Goal: Information Seeking & Learning: Understand process/instructions

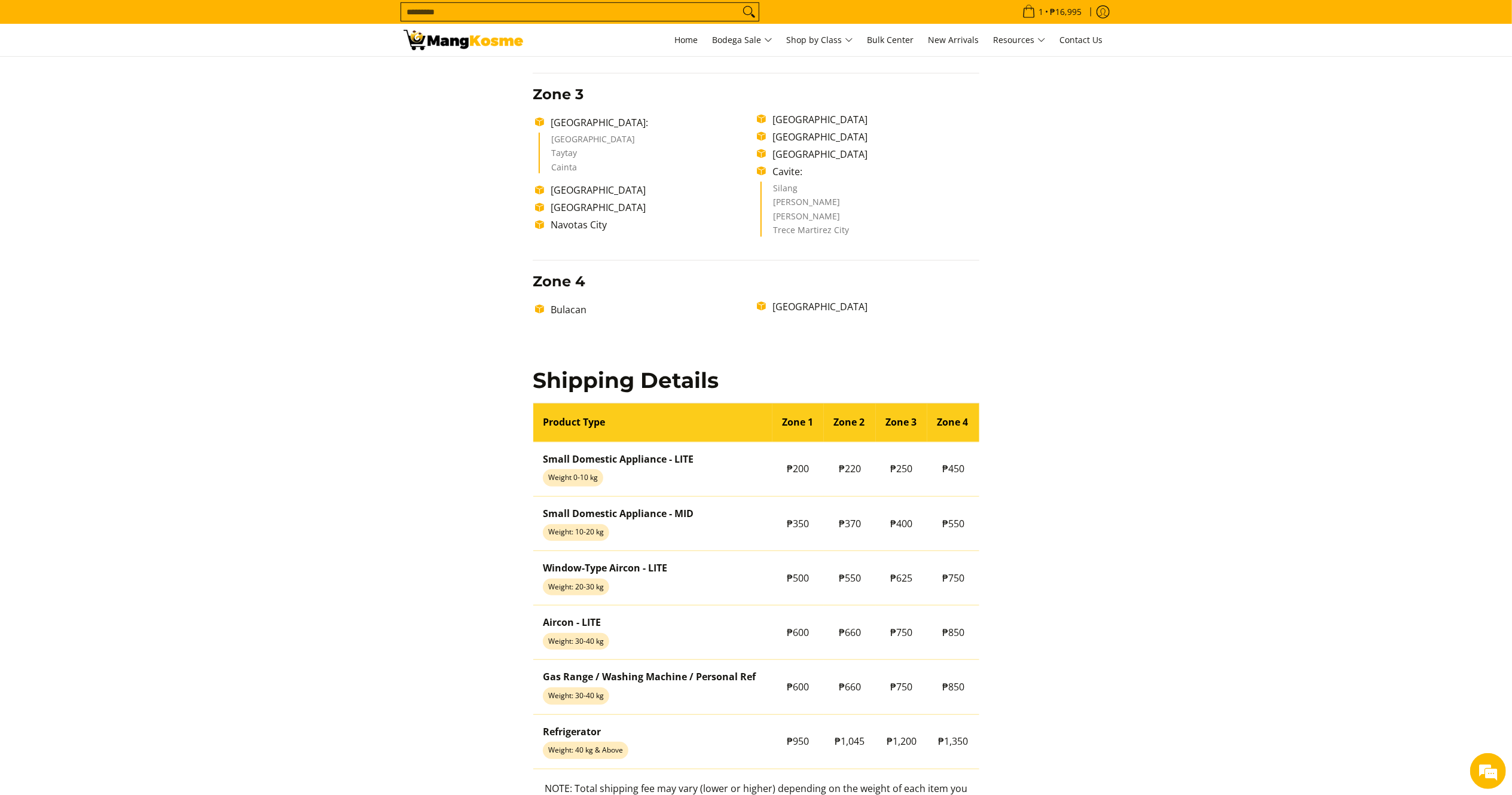
scroll to position [687, 0]
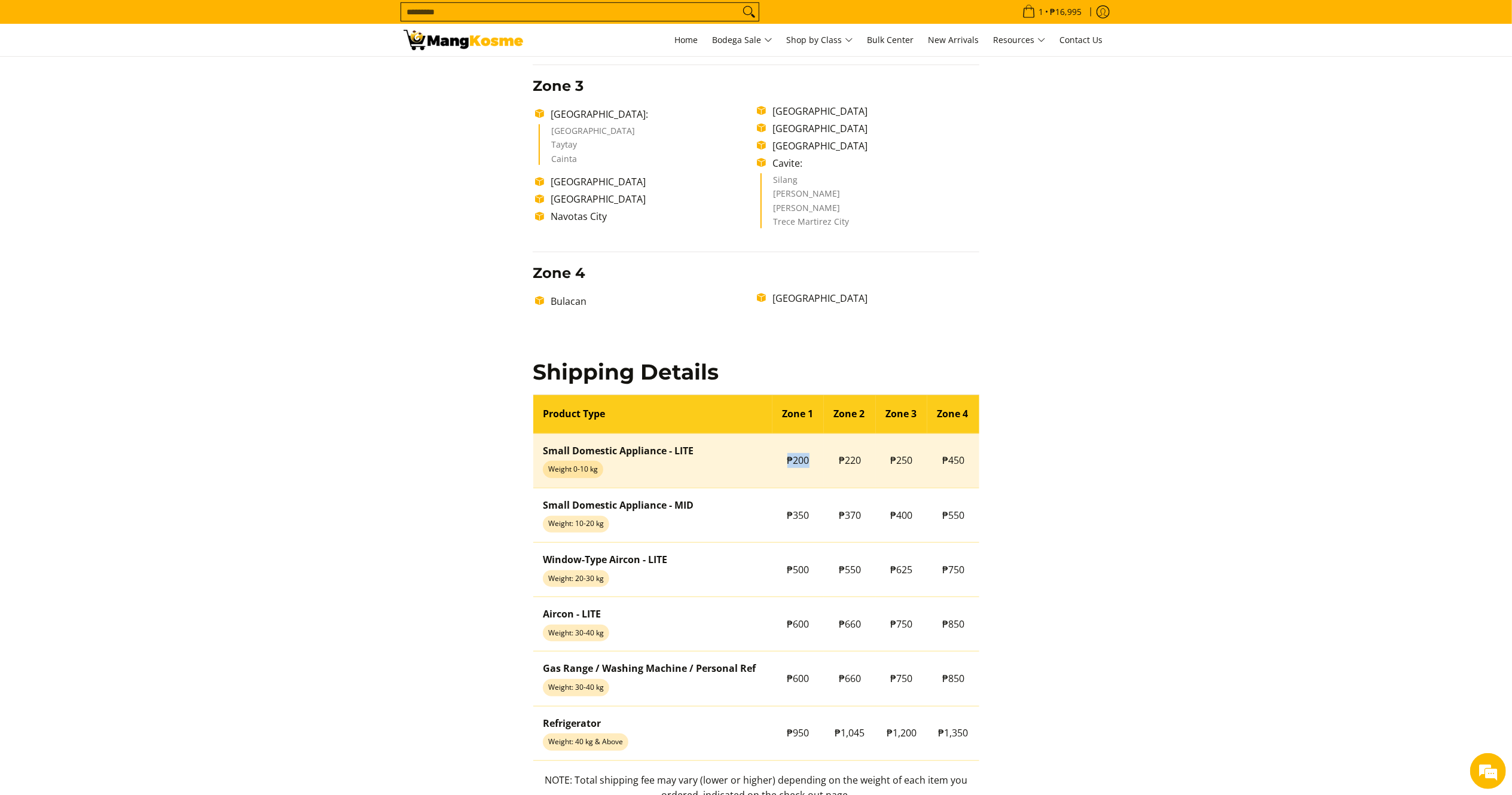
drag, startPoint x: 816, startPoint y: 456, endPoint x: 780, endPoint y: 461, distance: 36.3
click at [780, 461] on td "₱200" at bounding box center [798, 461] width 52 height 54
copy td "₱200"
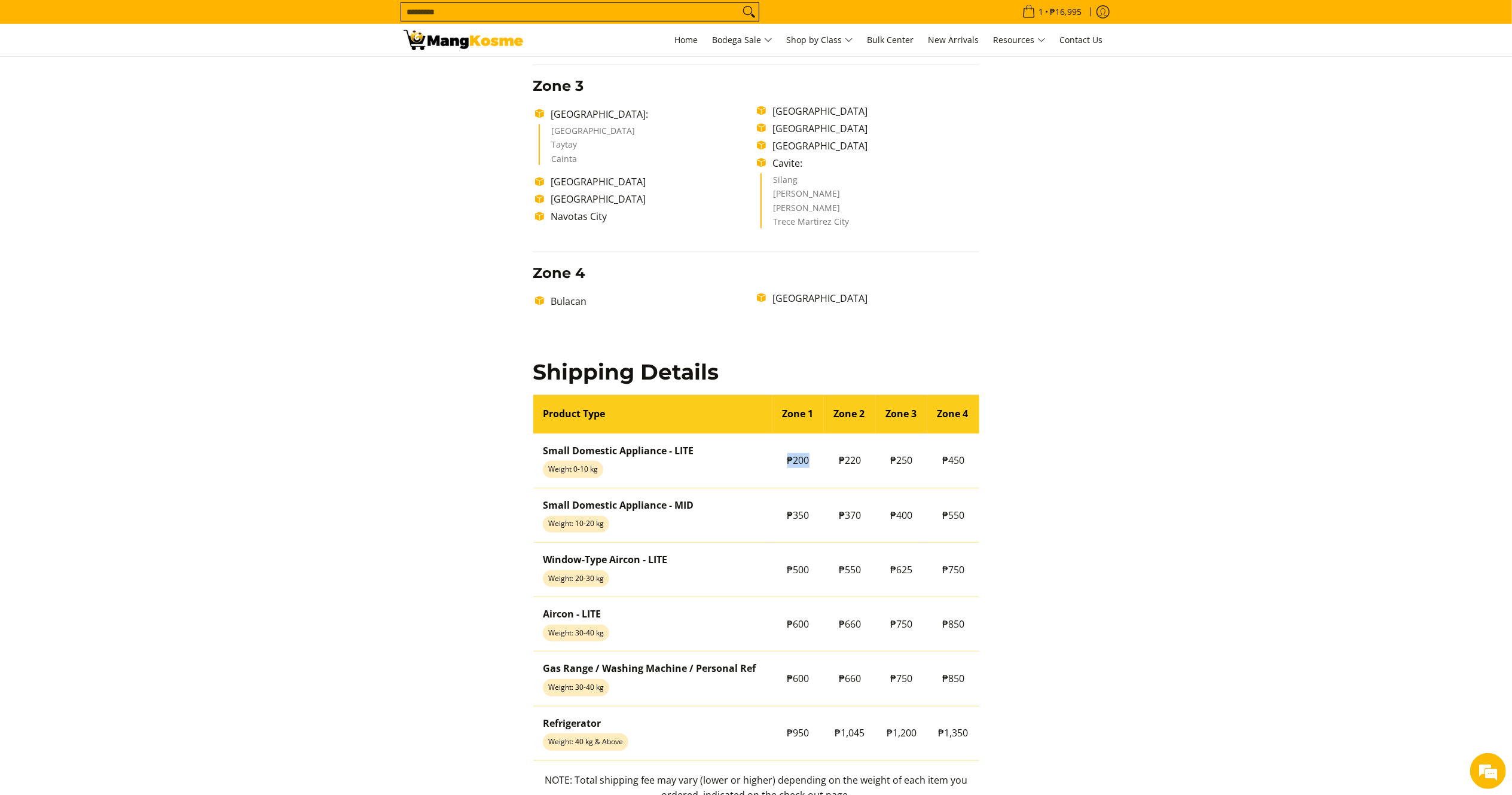
scroll to position [881, 0]
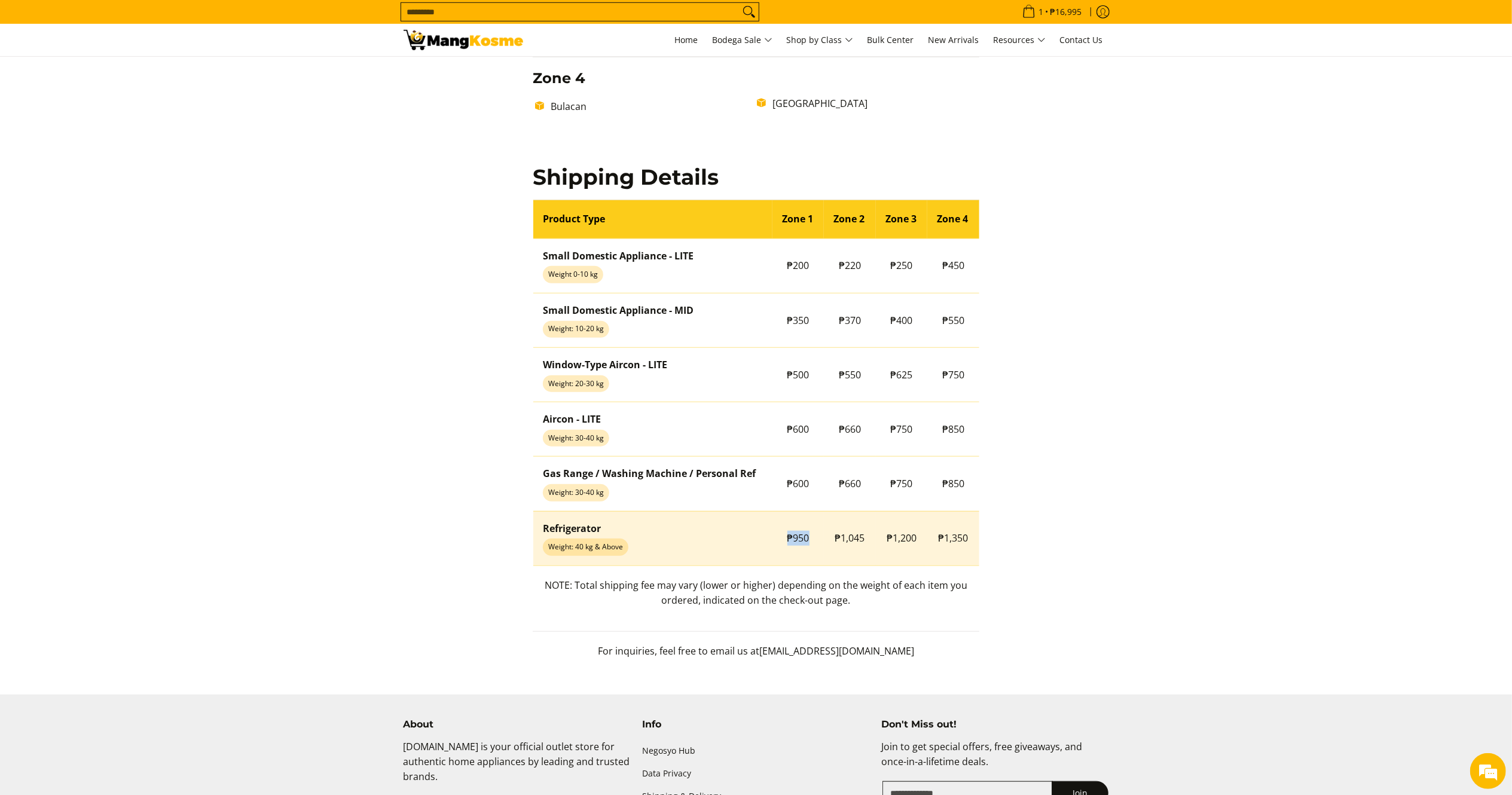
drag, startPoint x: 811, startPoint y: 537, endPoint x: 786, endPoint y: 535, distance: 25.1
click at [786, 535] on td "₱950" at bounding box center [798, 538] width 52 height 54
copy span "₱950"
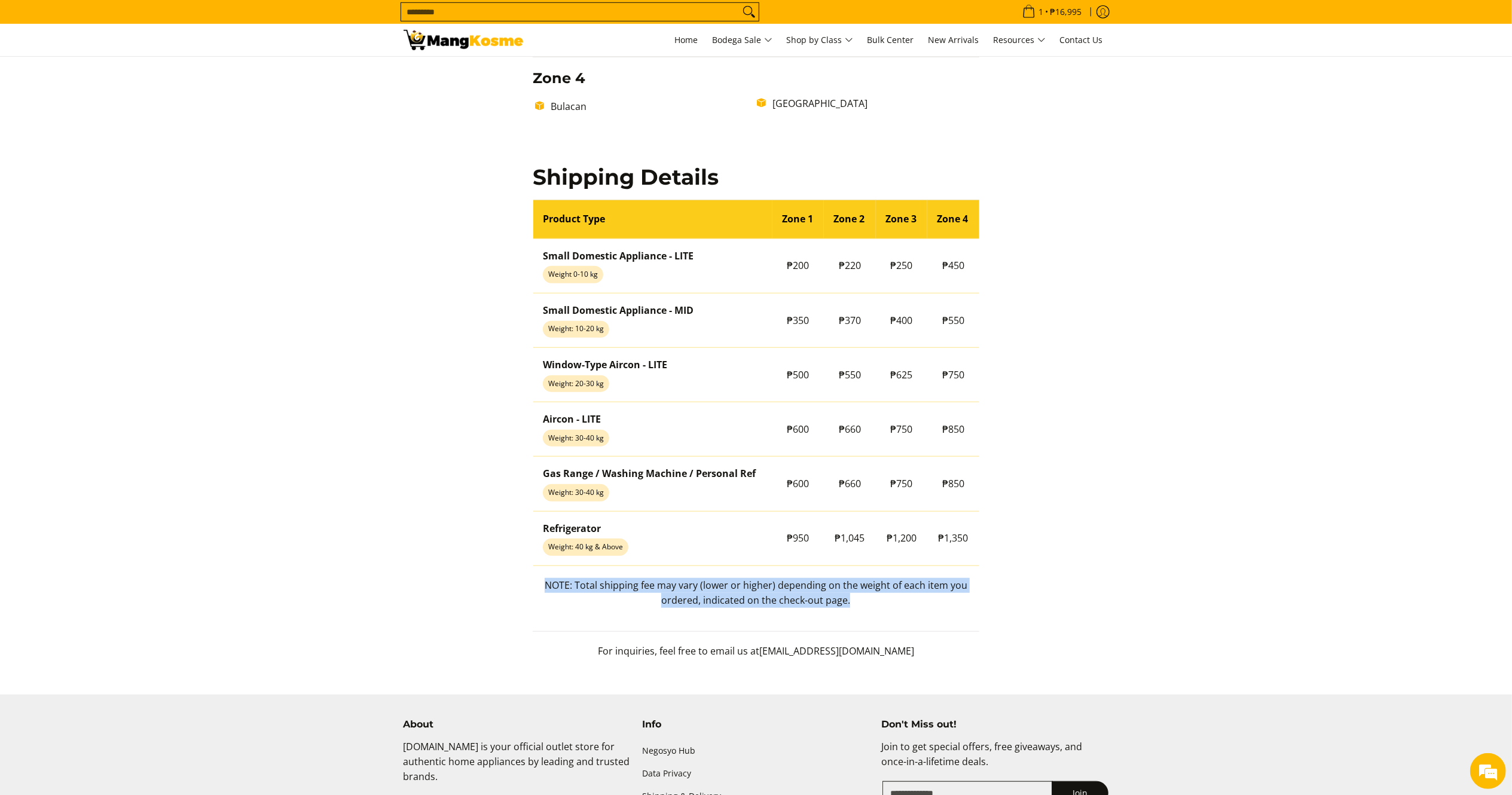
drag, startPoint x: 858, startPoint y: 602, endPoint x: 519, endPoint y: 591, distance: 339.2
click at [519, 591] on div "Delivery Time Frame Please allow seven (7) business days lead time upon receipt…" at bounding box center [756, 4] width 706 height 1335
copy p "NOTE: Total shipping fee may vary (lower or higher) depending on the weight of …"
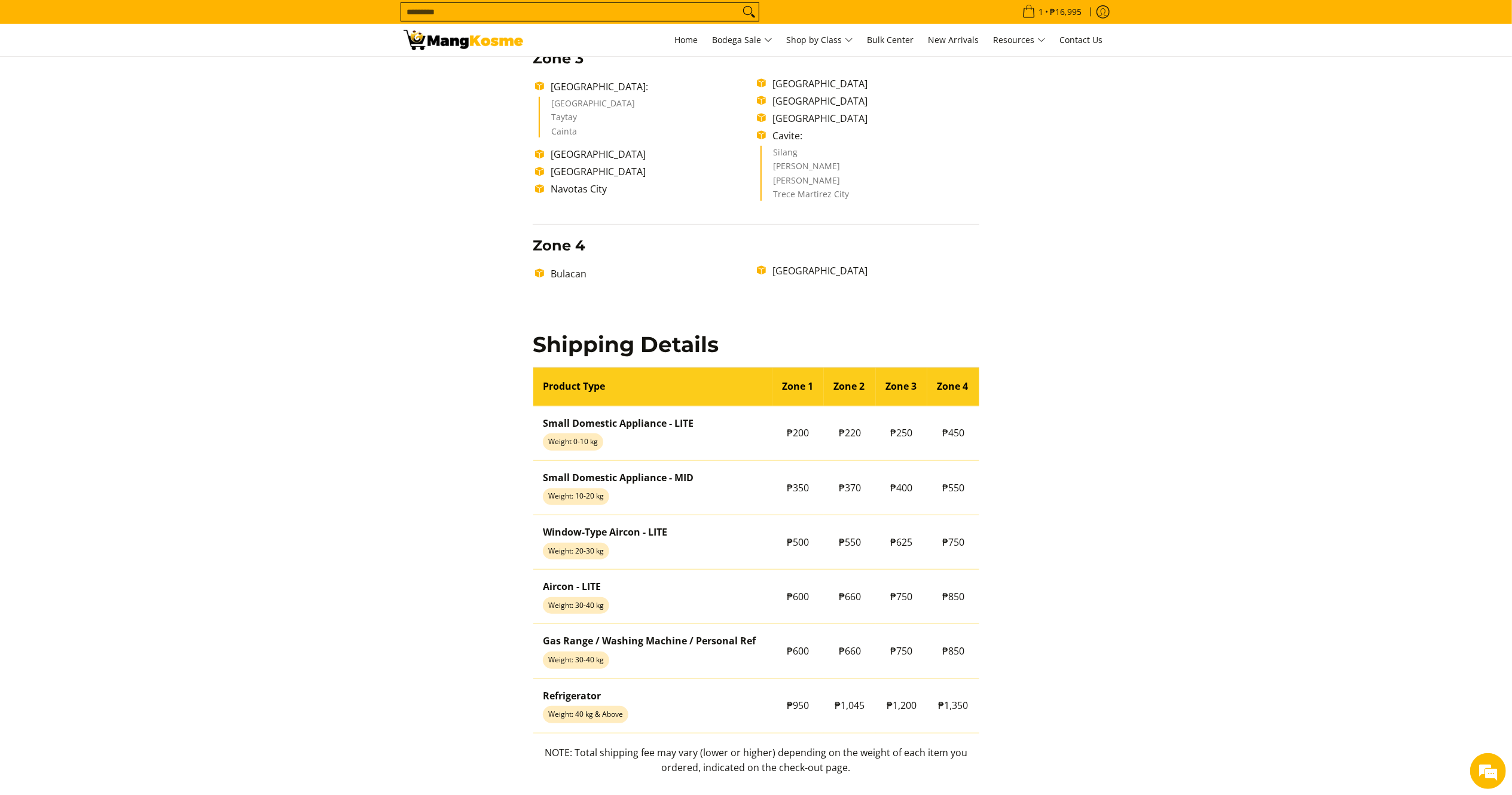
scroll to position [718, 0]
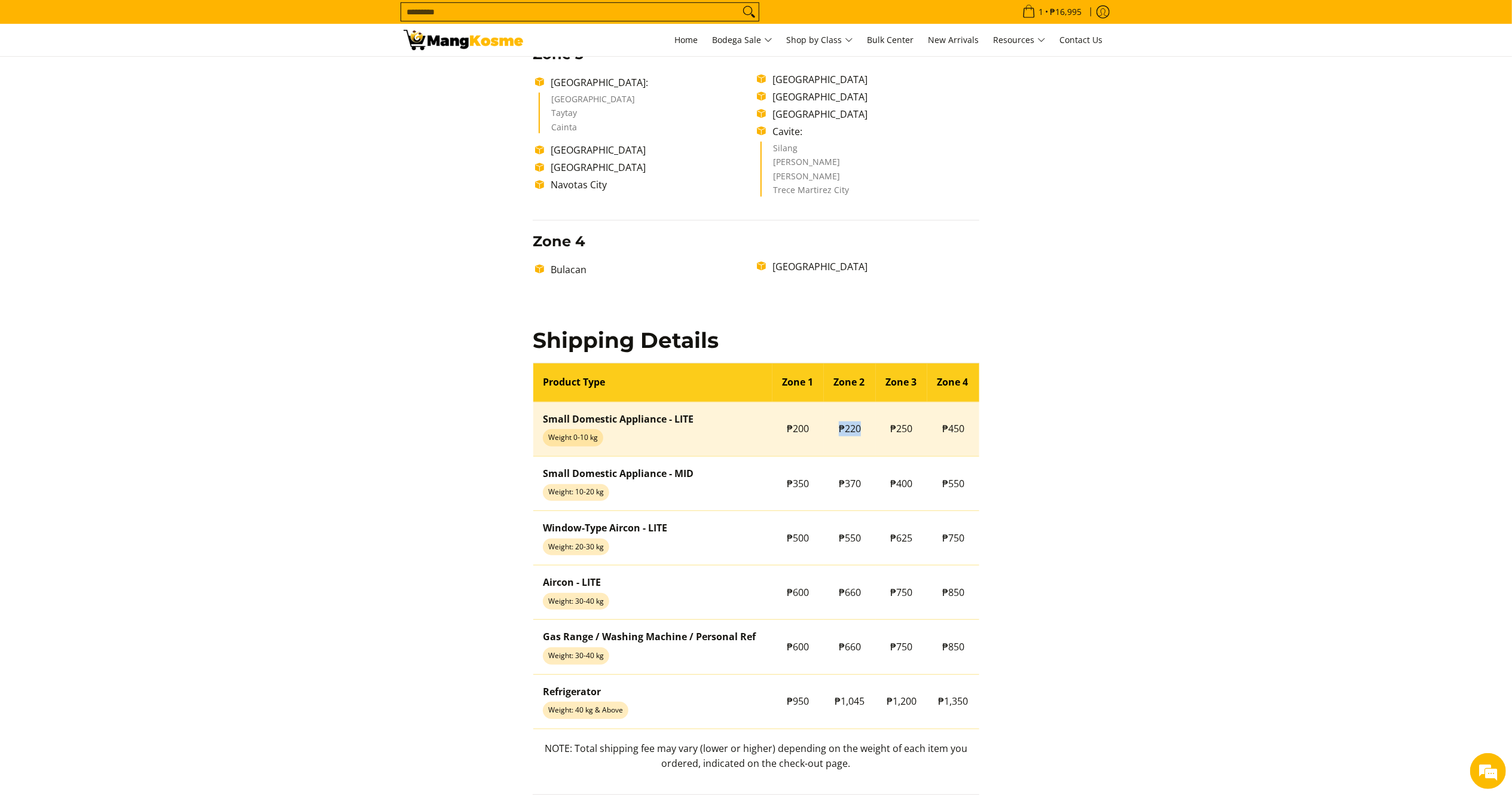
drag, startPoint x: 869, startPoint y: 429, endPoint x: 835, endPoint y: 437, distance: 34.9
click at [838, 437] on td "₱220" at bounding box center [850, 429] width 52 height 54
copy span "₱220"
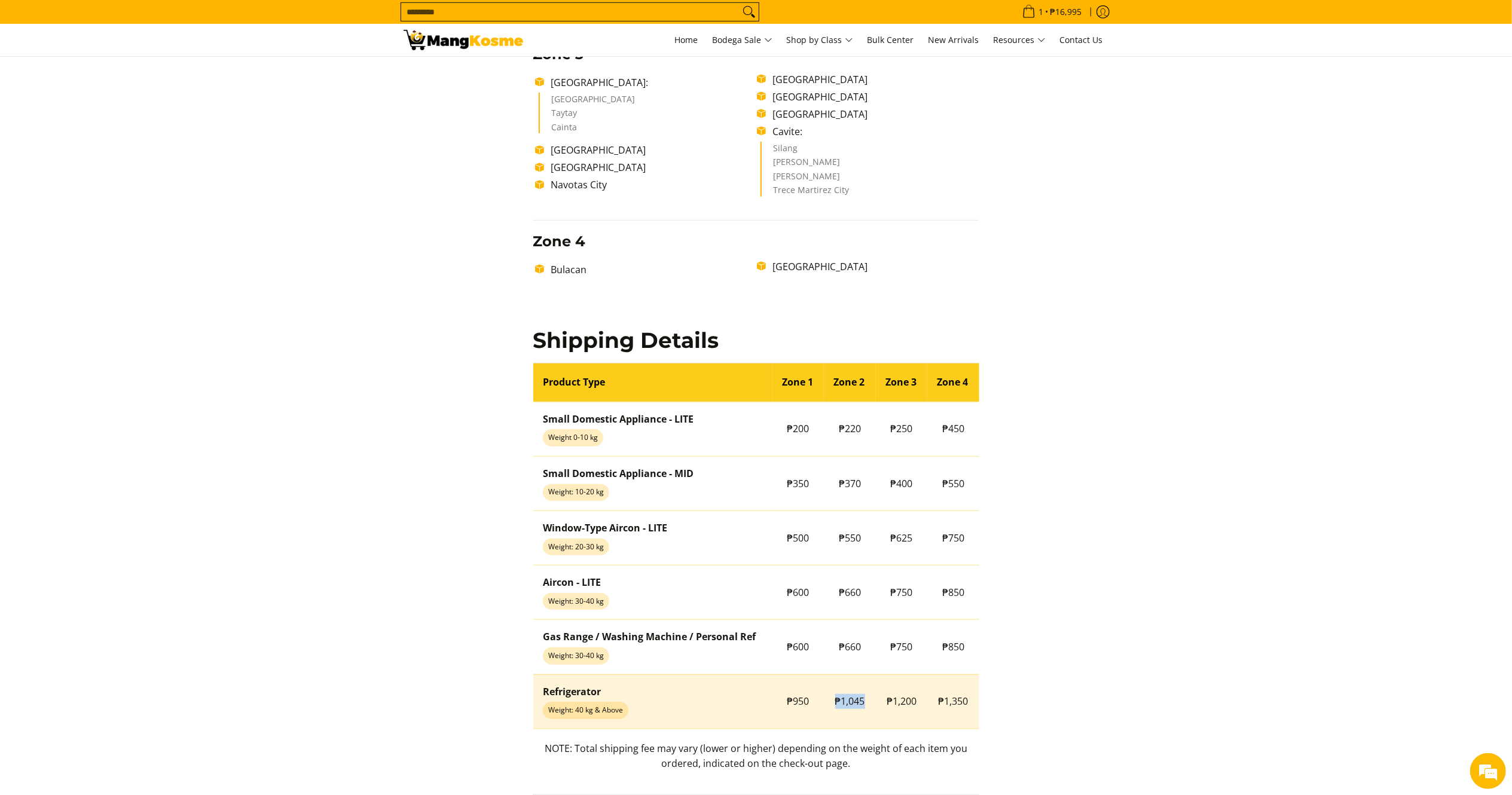
drag, startPoint x: 874, startPoint y: 699, endPoint x: 835, endPoint y: 708, distance: 40.0
click at [835, 708] on tr "Refrigerator Weight: 40 kg & Above ₱950 ₱1,045 ₱1,200 ₱1,350" at bounding box center [756, 702] width 446 height 54
copy tr "₱1,045"
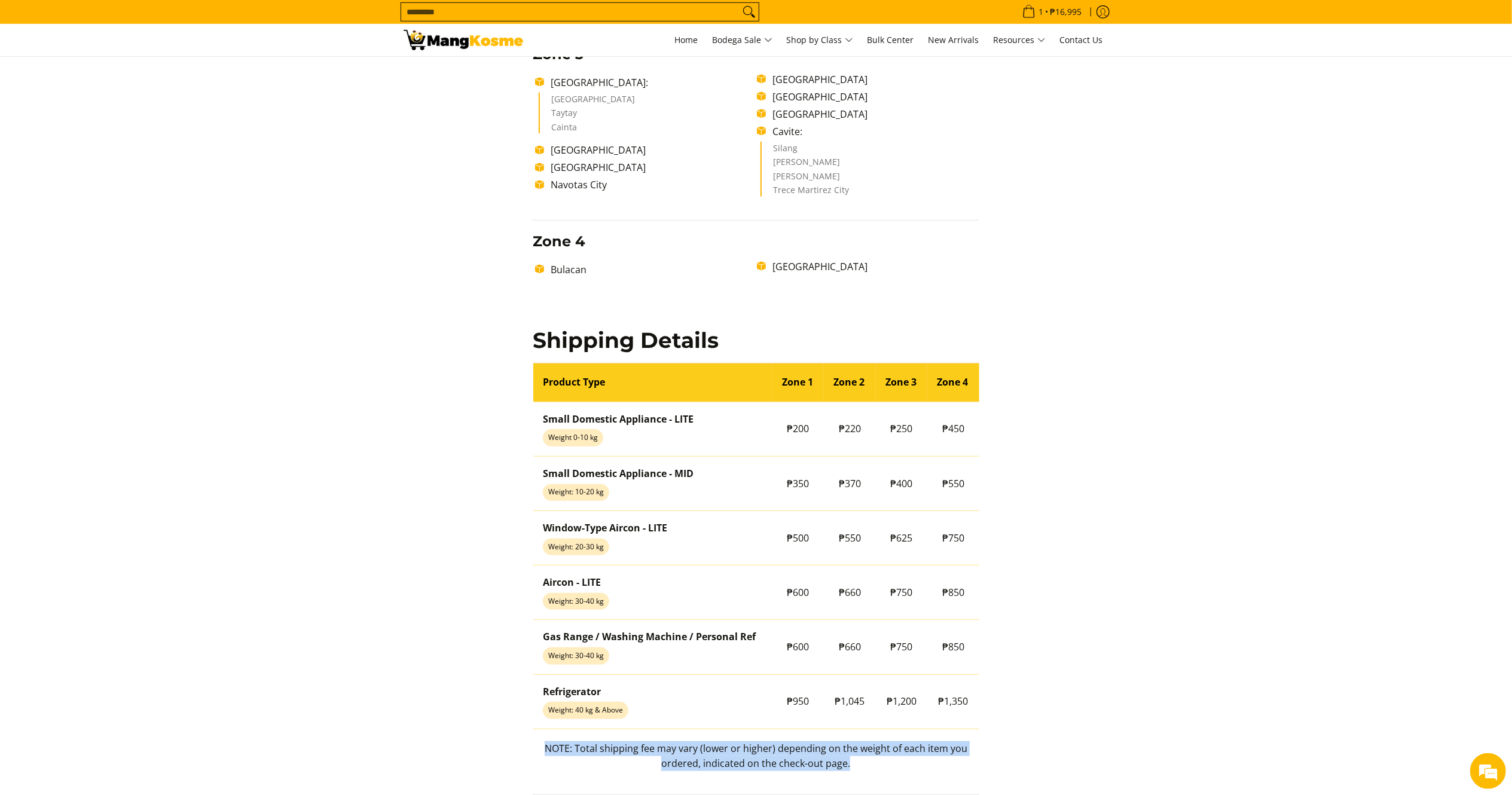
drag, startPoint x: 857, startPoint y: 759, endPoint x: 536, endPoint y: 753, distance: 321.1
click at [536, 753] on p "NOTE: Total shipping fee may vary (lower or higher) depending on the weight of …" at bounding box center [756, 762] width 446 height 42
copy p "NOTE: Total shipping fee may vary (lower or higher) depending on the weight of …"
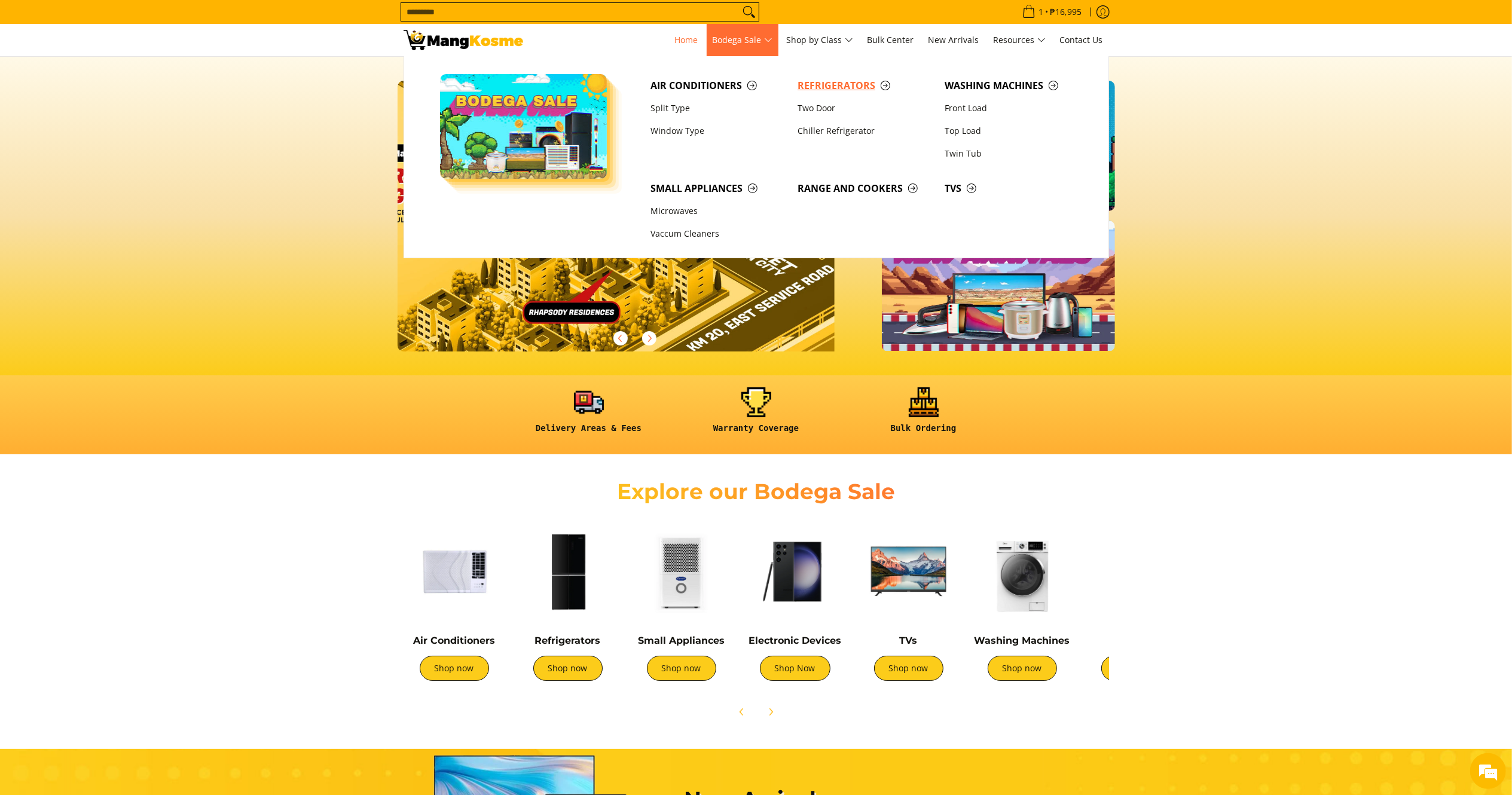
click at [854, 83] on span "Refrigerators" at bounding box center [865, 86] width 135 height 15
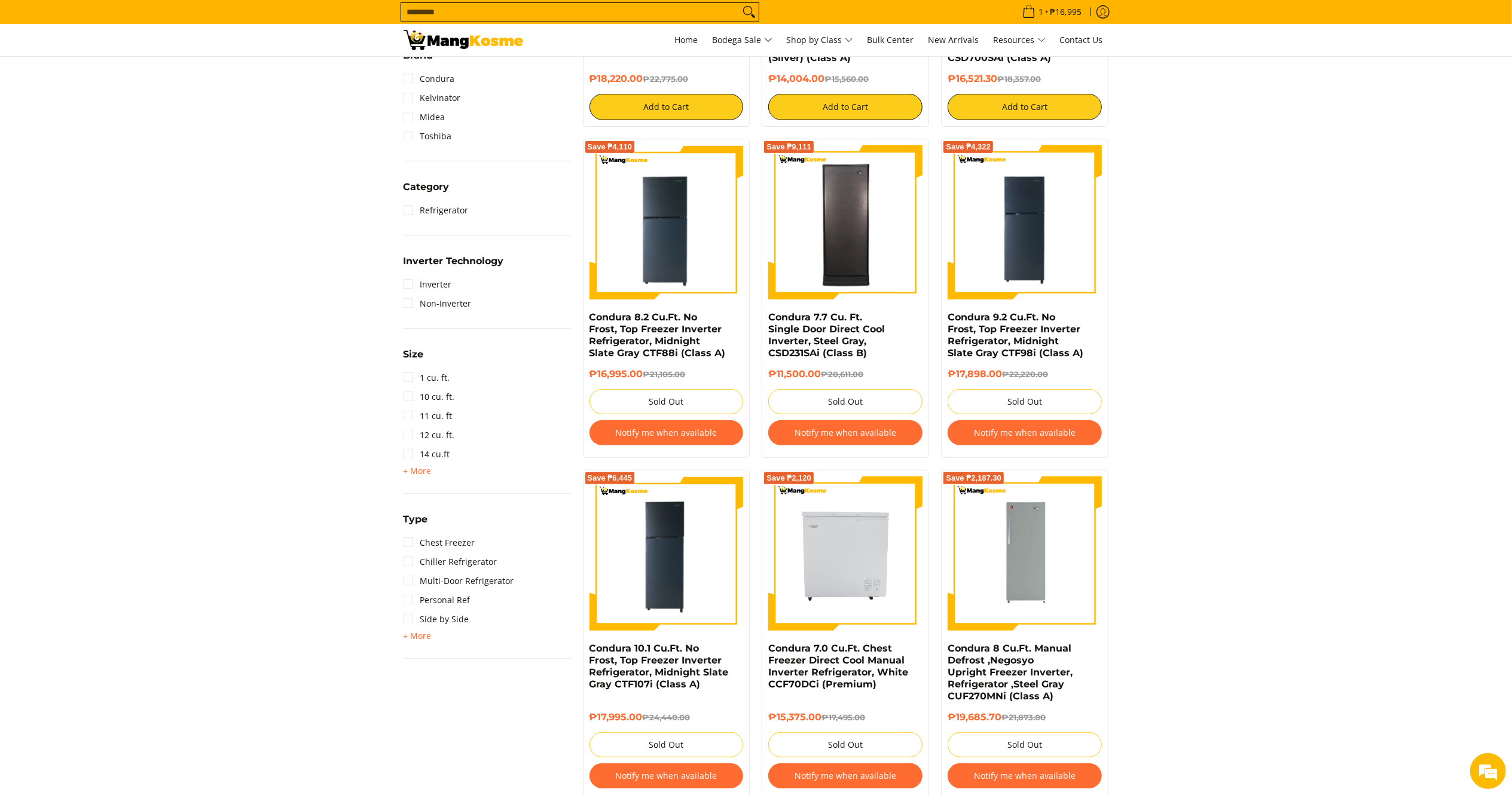
scroll to position [424, 0]
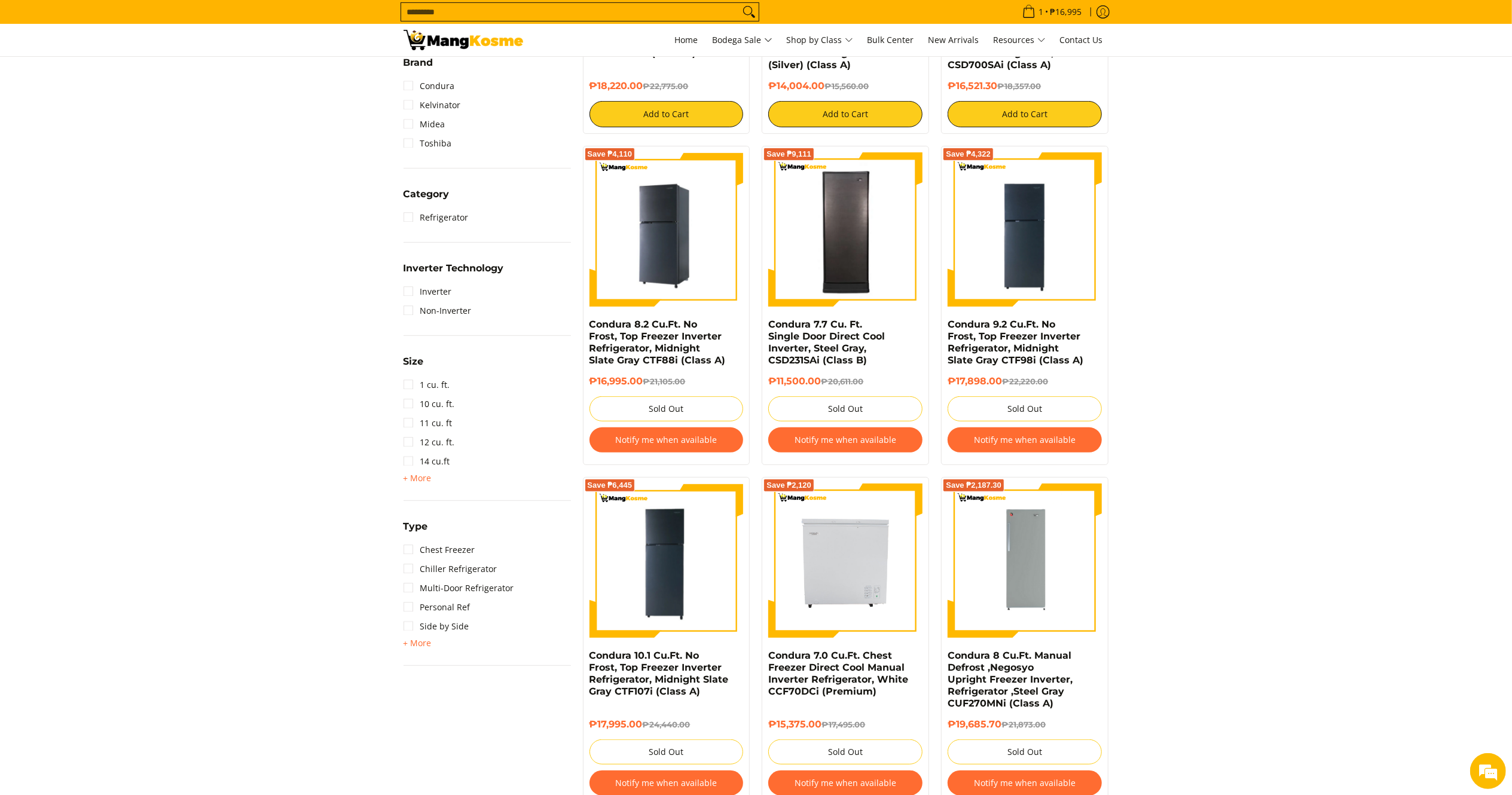
click at [666, 252] on img at bounding box center [667, 230] width 154 height 154
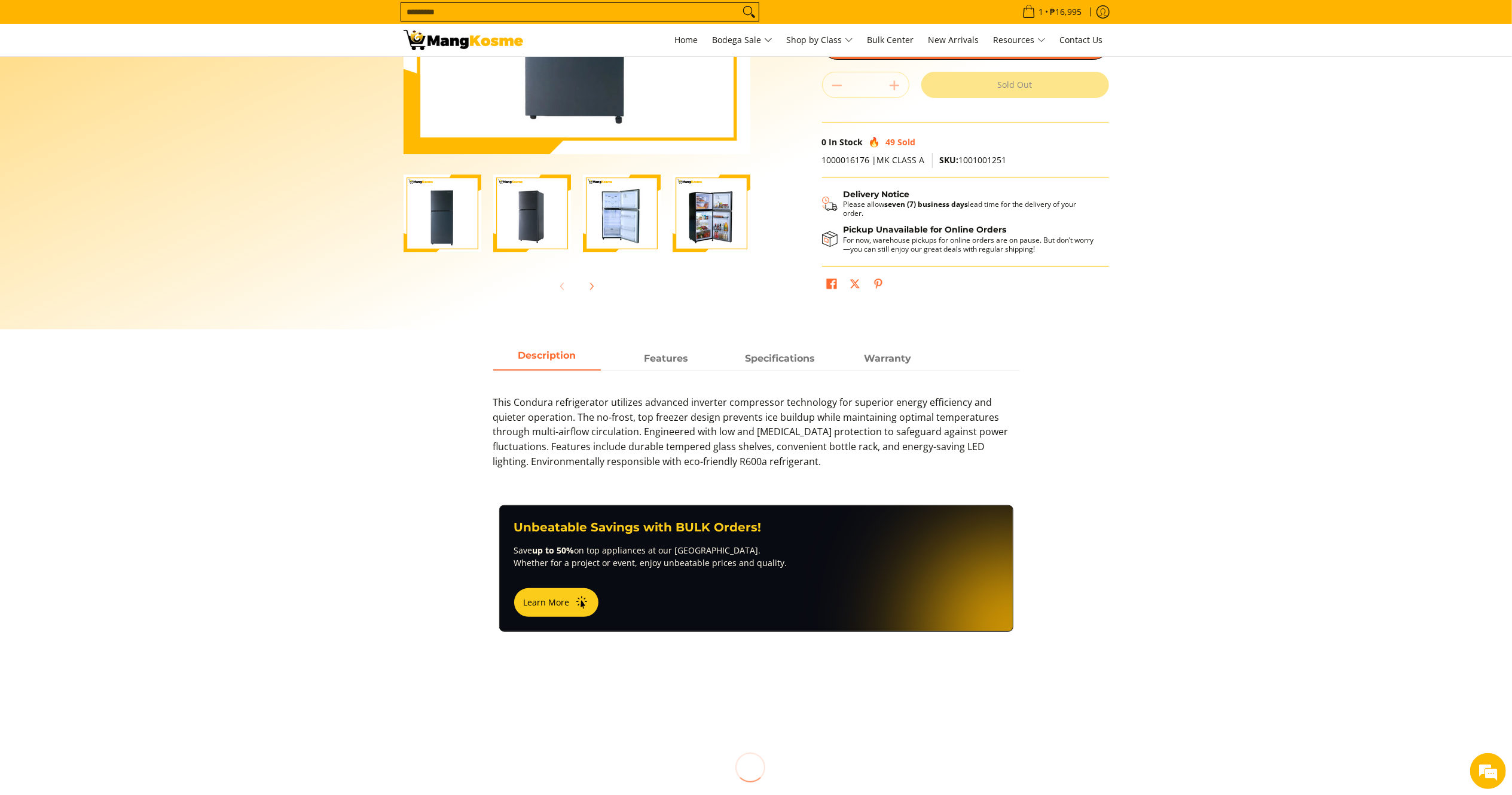
click at [1511, 327] on html "Skip to Main Content Home Bodega Sale Shop by Class Bulk Center New Arrivals Re…" at bounding box center [756, 471] width 1512 height 1487
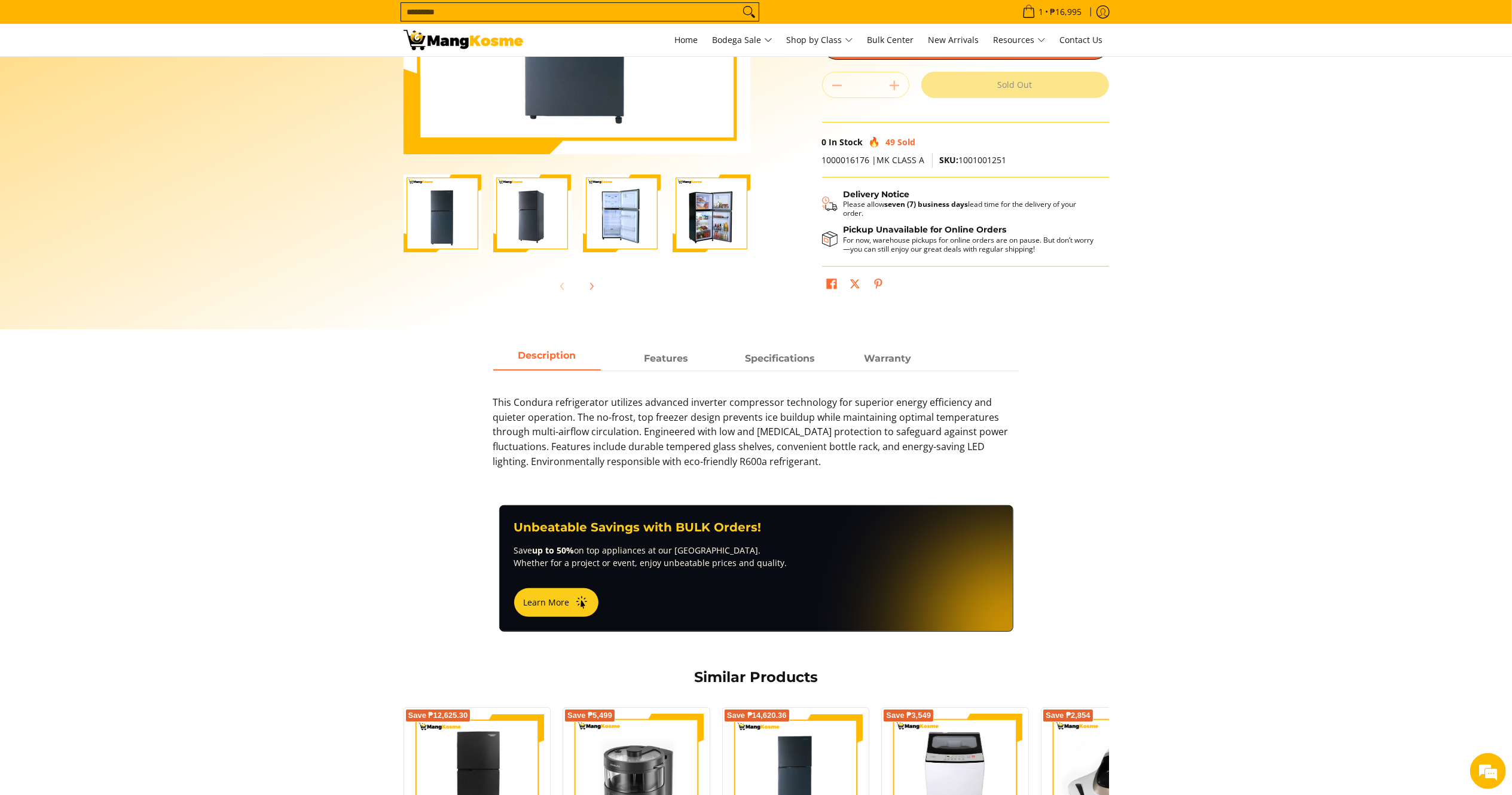
scroll to position [300, 0]
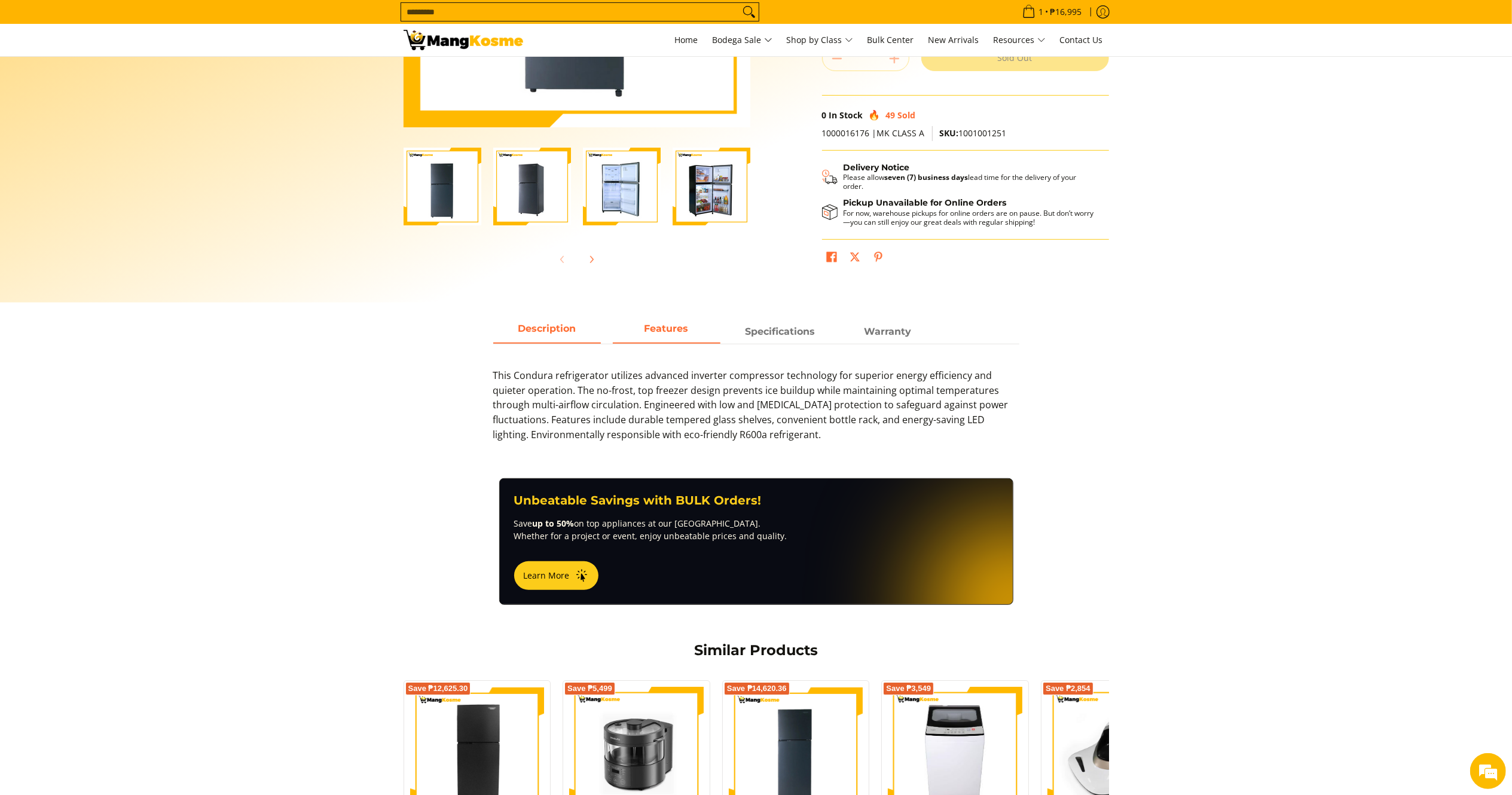
click at [639, 327] on span "Features" at bounding box center [667, 332] width 108 height 21
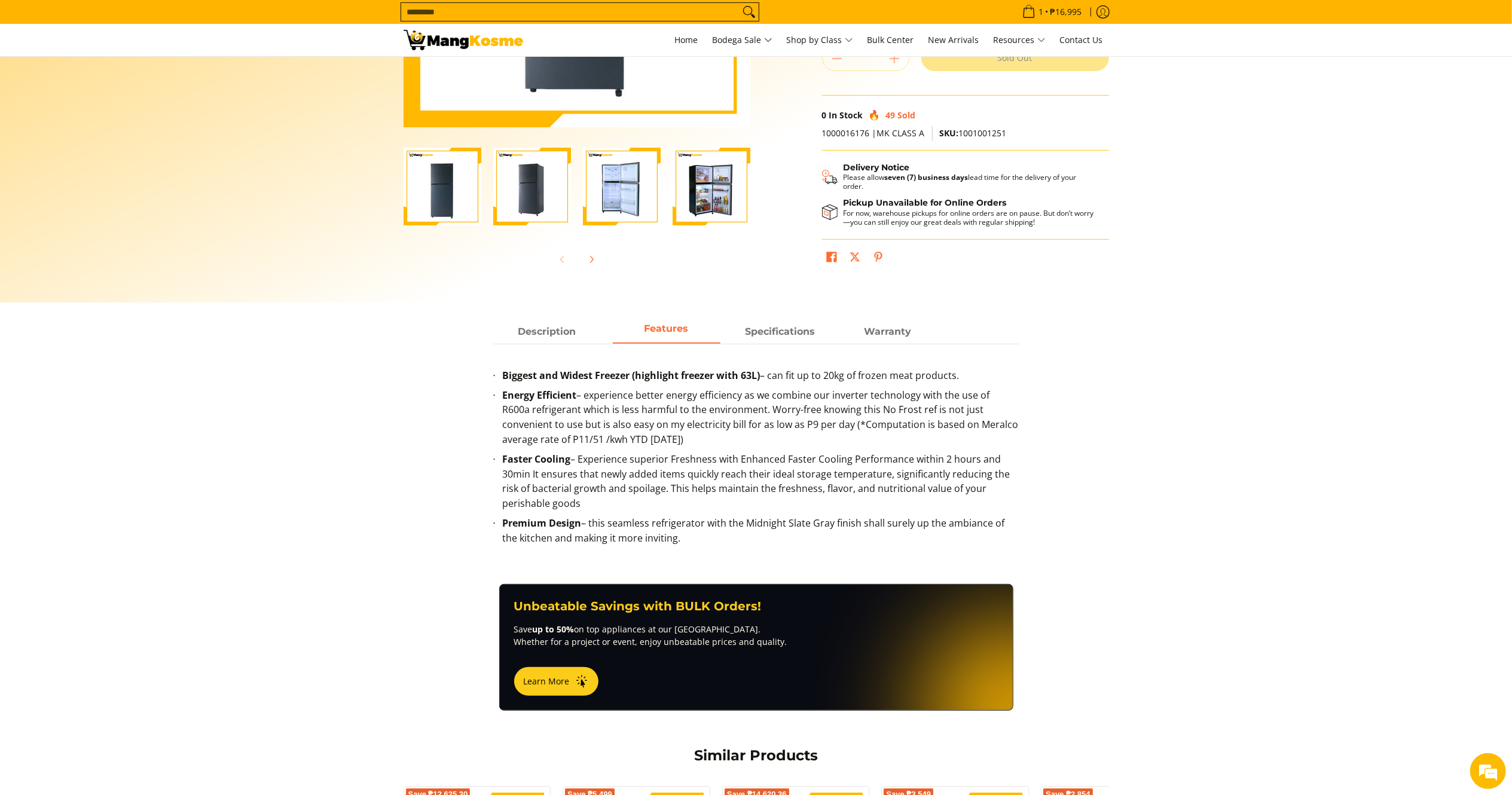
drag, startPoint x: 634, startPoint y: 440, endPoint x: 505, endPoint y: 394, distance: 137.0
click at [503, 394] on li "Energy Efficient – experience better energy efficiency as we combine our invert…" at bounding box center [761, 420] width 517 height 64
copy li "Energy Efficient – experience better energy efficiency as we combine our invert…"
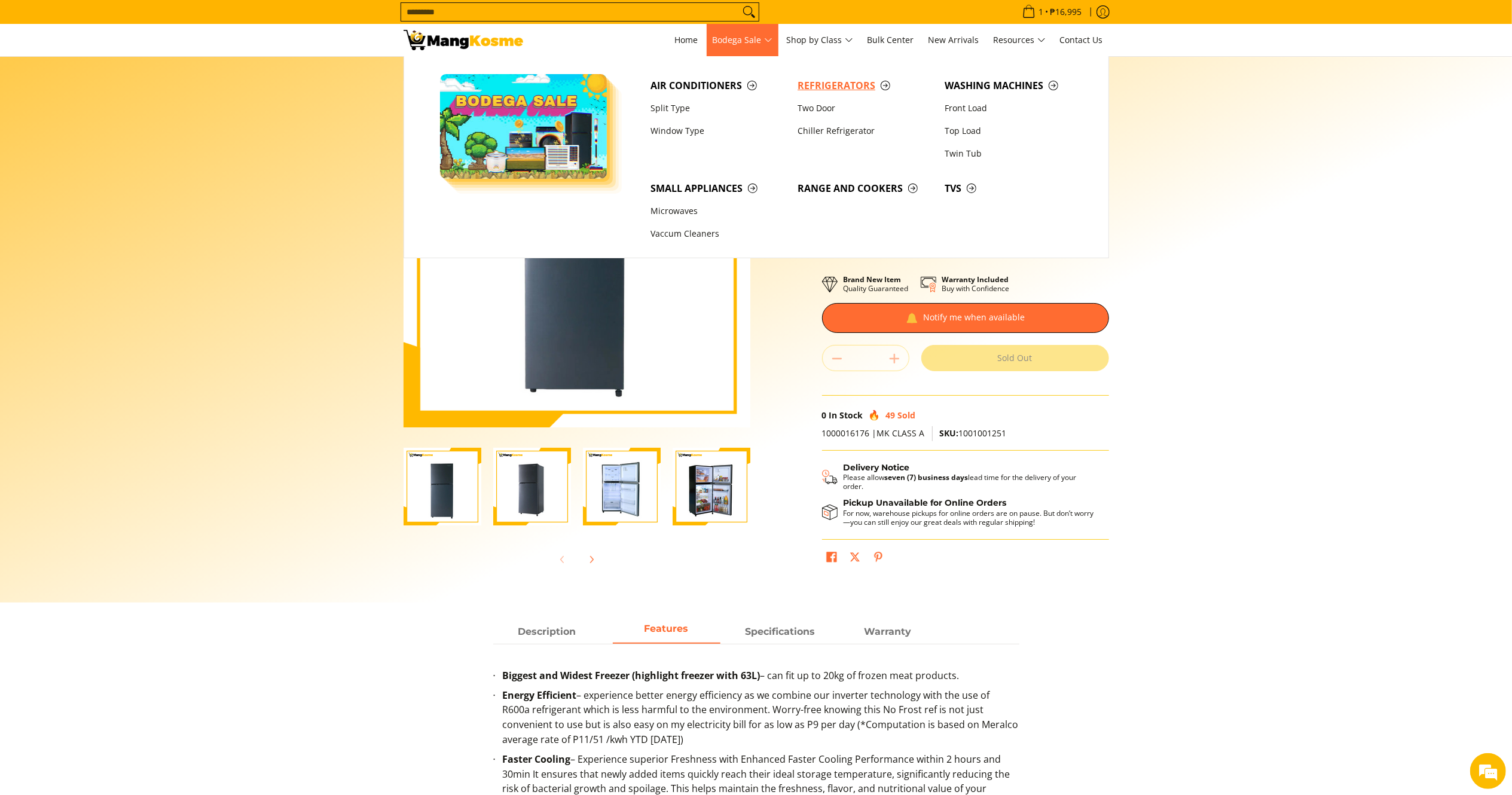
click at [828, 93] on span "Refrigerators" at bounding box center [865, 86] width 135 height 15
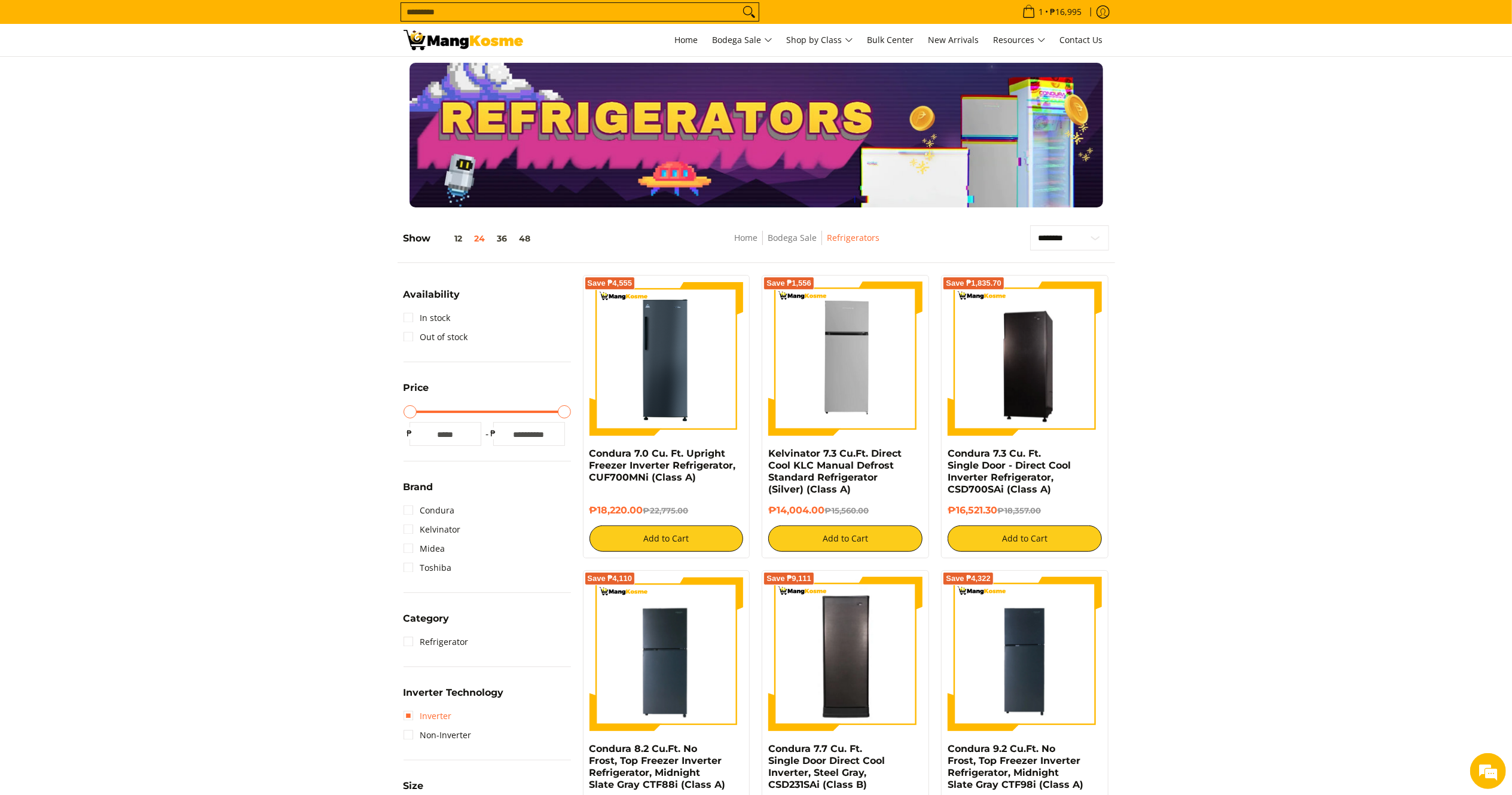
click at [441, 717] on link "Inverter" at bounding box center [428, 716] width 48 height 19
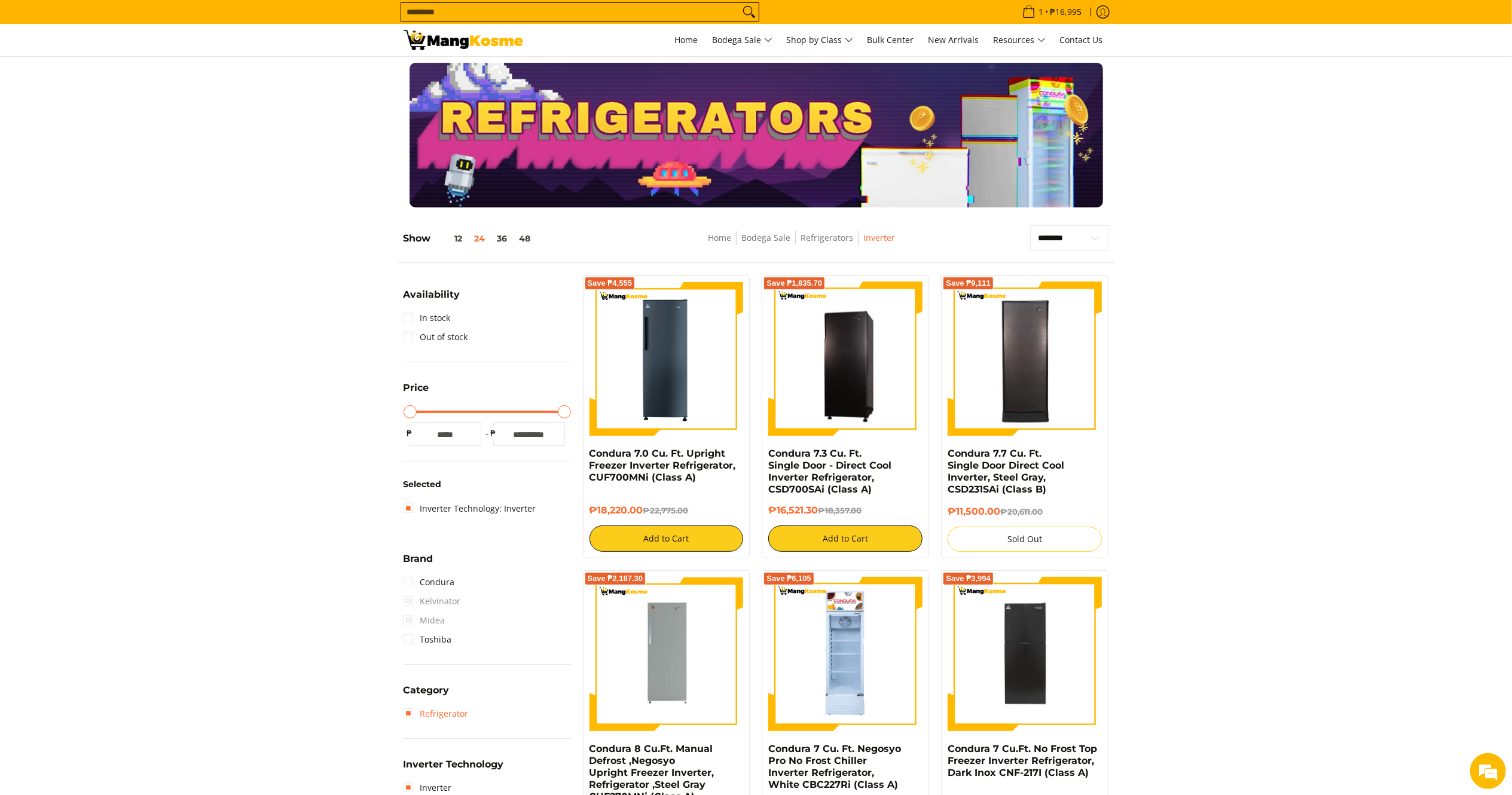
scroll to position [168, 0]
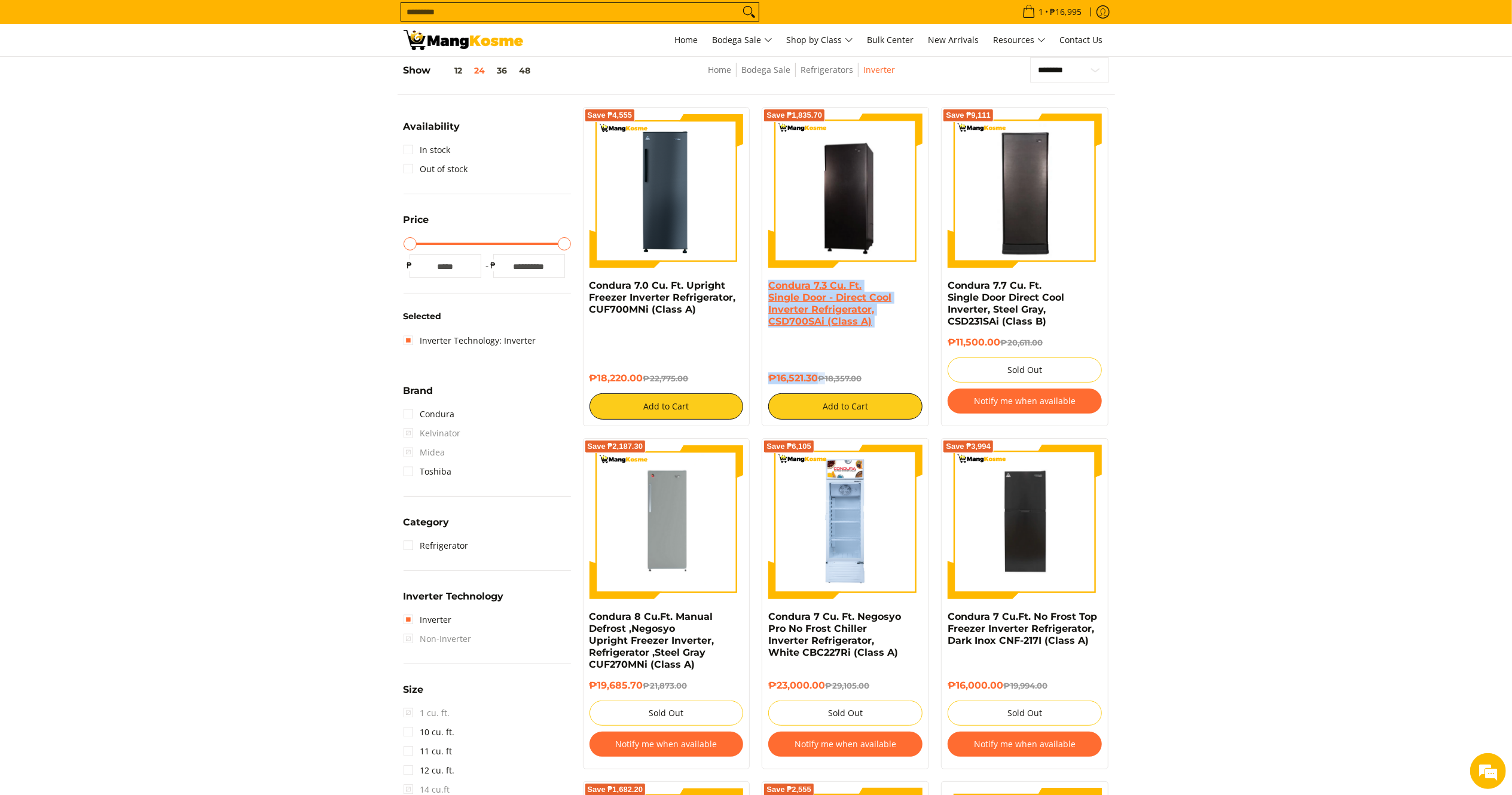
drag, startPoint x: 826, startPoint y: 372, endPoint x: 872, endPoint y: 306, distance: 80.4
click at [759, 279] on div "Save ₱1,835.70 Condura 7.3 Cu. Ft. Single Door - Direct Cool Inverter Refrigera…" at bounding box center [845, 267] width 180 height 319
drag, startPoint x: 818, startPoint y: 369, endPoint x: 757, endPoint y: 287, distance: 102.2
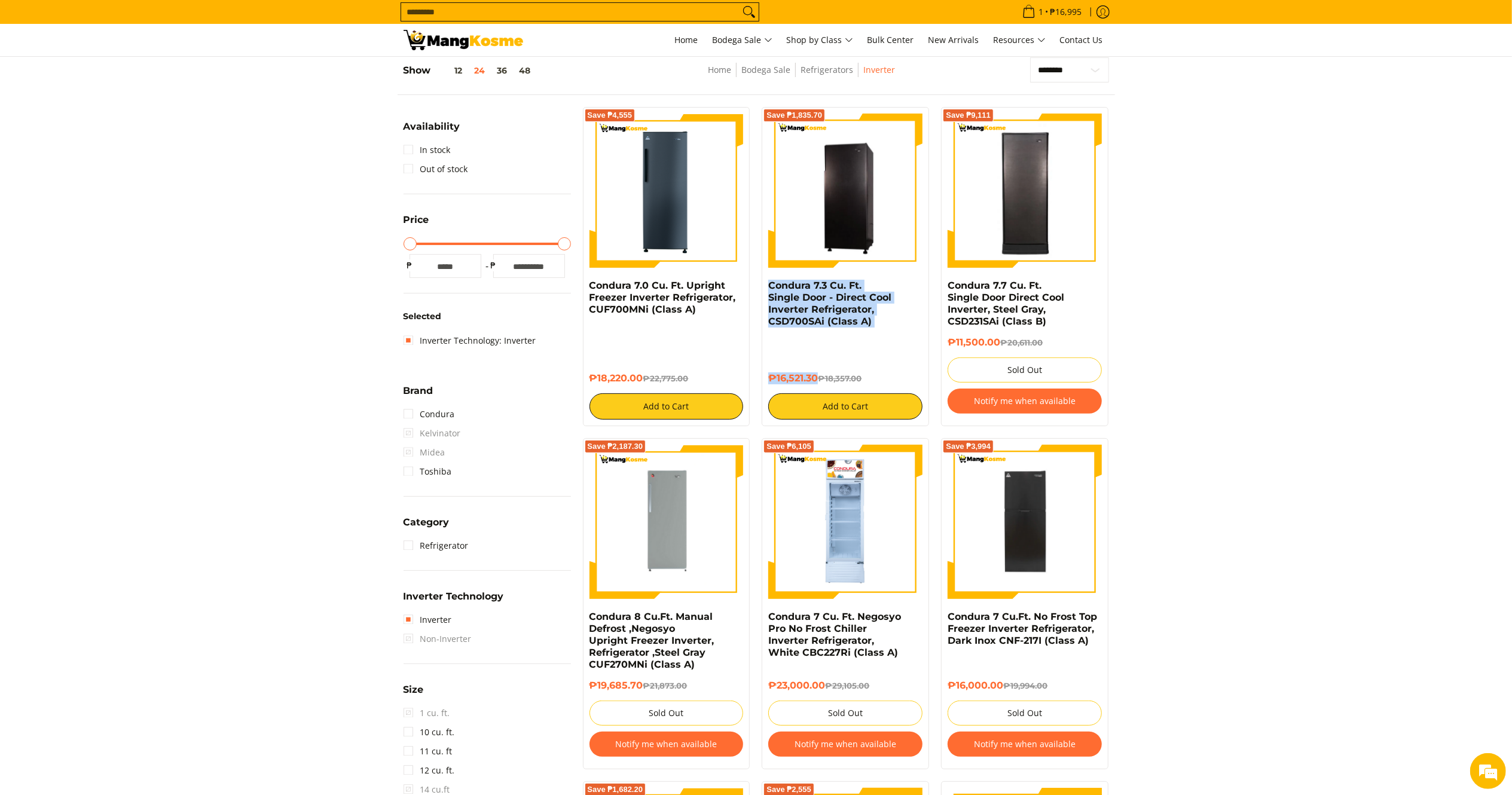
click at [757, 287] on div "Save ₱1,835.70 Condura 7.3 Cu. Ft. Single Door - Direct Cool Inverter Refrigera…" at bounding box center [845, 267] width 180 height 319
copy div "Condura 7.3 Cu. Ft. Single Door - Direct Cool Inverter Refrigerator, CSD700SAi …"
drag, startPoint x: 648, startPoint y: 361, endPoint x: 587, endPoint y: 279, distance: 102.2
click at [587, 279] on div "Save ₱4,555 Condura 7.0 Cu. Ft. Upright Freezer Inverter Refrigerator, CUF700MN…" at bounding box center [667, 267] width 168 height 319
click at [609, 311] on link "Condura 7.0 Cu. Ft. Upright Freezer Inverter Refrigerator, CUF700MNi (Class A)" at bounding box center [662, 297] width 146 height 35
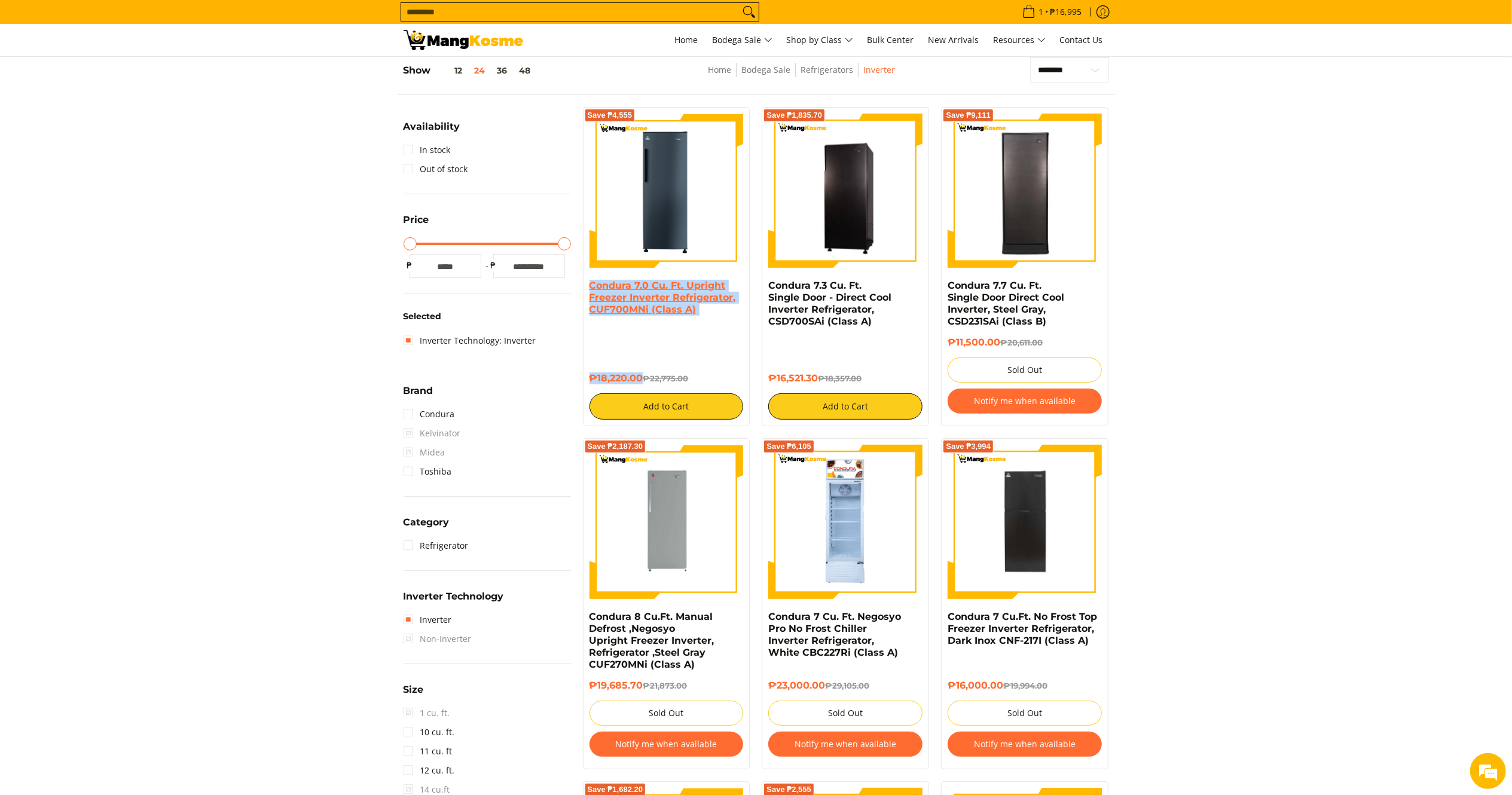
drag, startPoint x: 643, startPoint y: 364, endPoint x: 589, endPoint y: 281, distance: 99.0
click at [590, 281] on div "Condura 7.0 Cu. Ft. Upright Freezer Inverter Refrigerator, CUF700MNi (Class A) …" at bounding box center [667, 349] width 154 height 140
copy div "Condura 7.0 Cu. Ft. Upright Freezer Inverter Refrigerator, CUF700MNi (Class A) …"
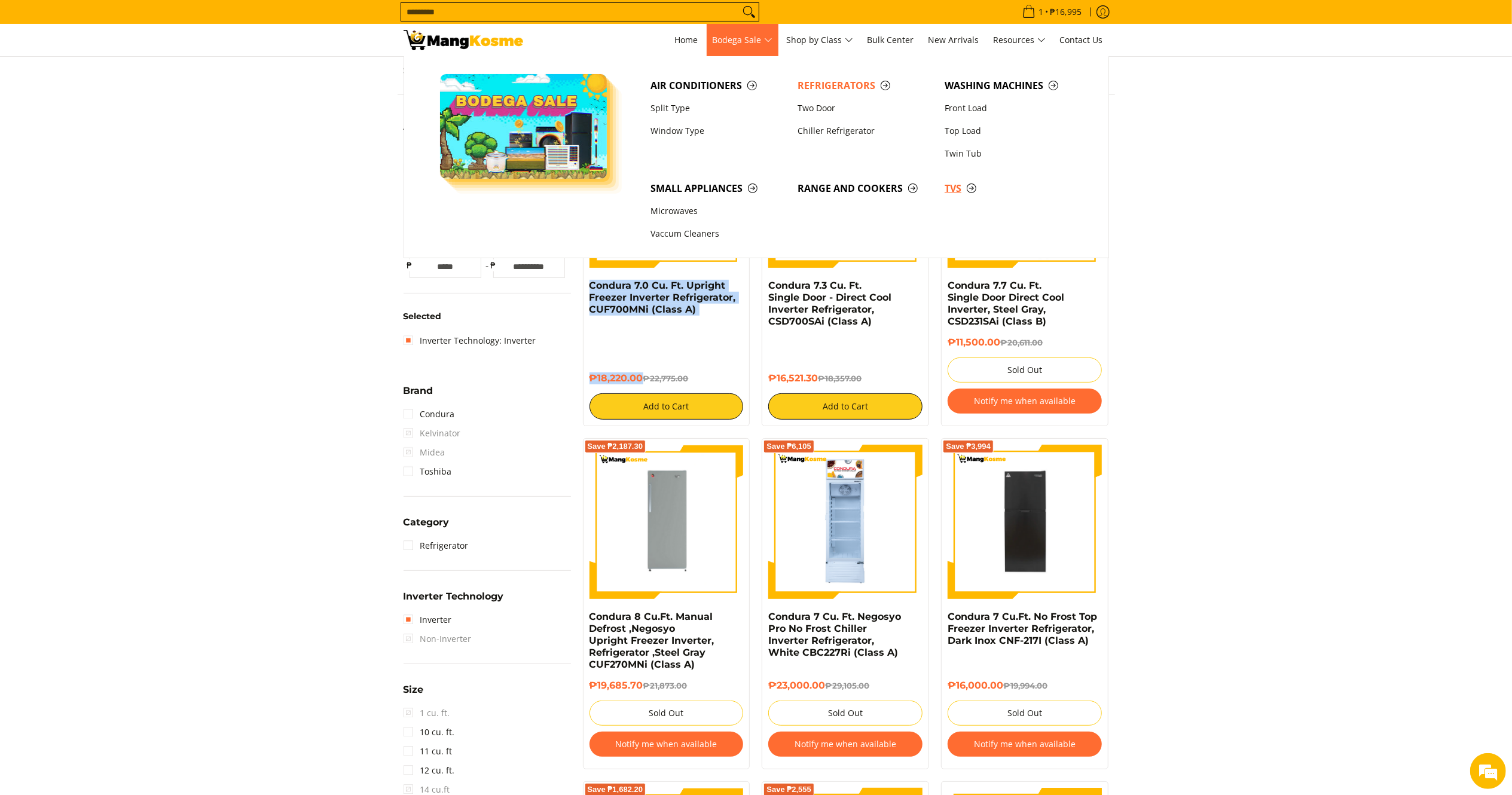
click at [948, 188] on span "TVs" at bounding box center [1012, 188] width 135 height 15
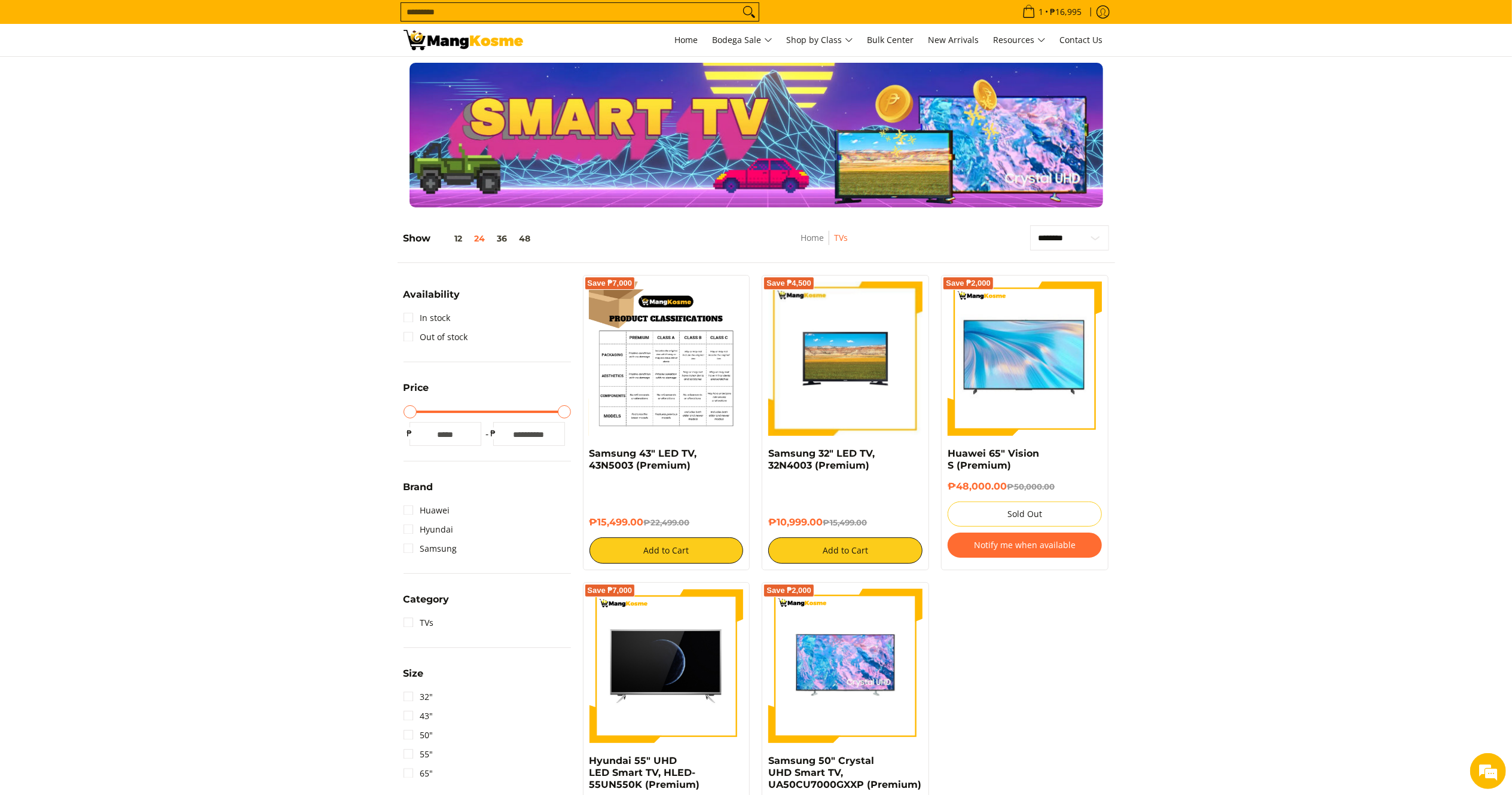
click at [617, 380] on img at bounding box center [667, 359] width 154 height 154
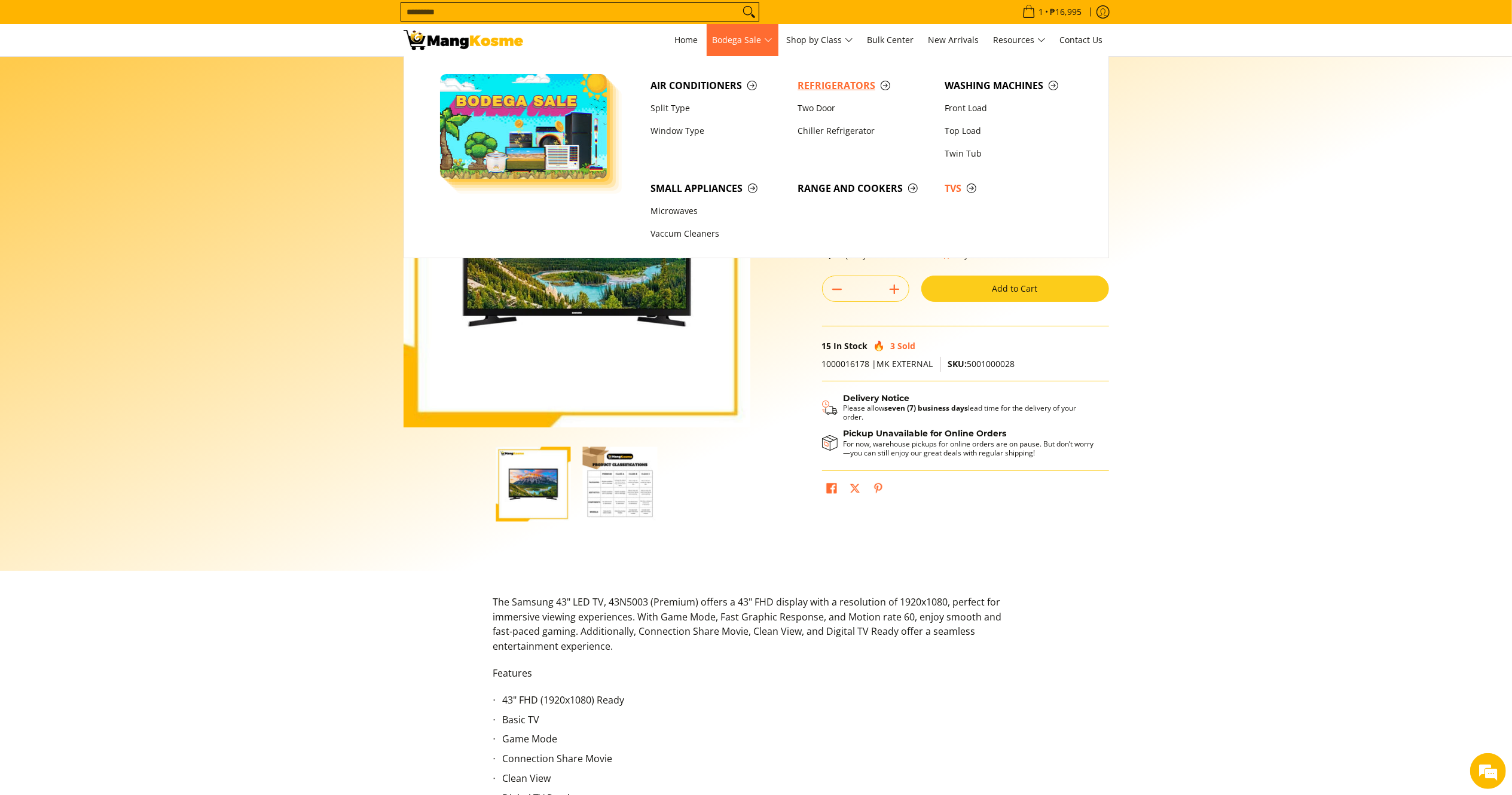
click at [826, 86] on span "Refrigerators" at bounding box center [865, 86] width 135 height 15
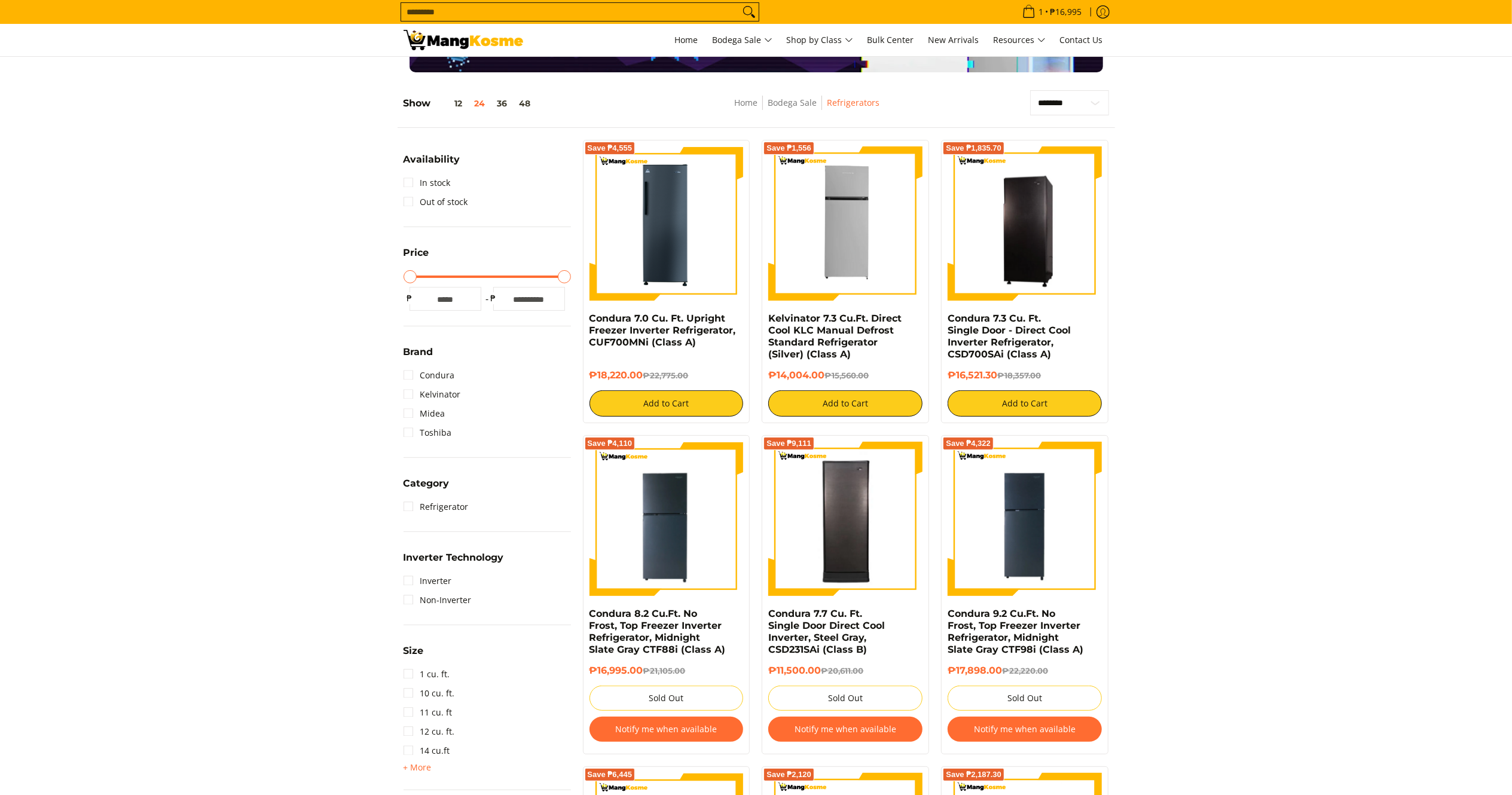
scroll to position [146, 0]
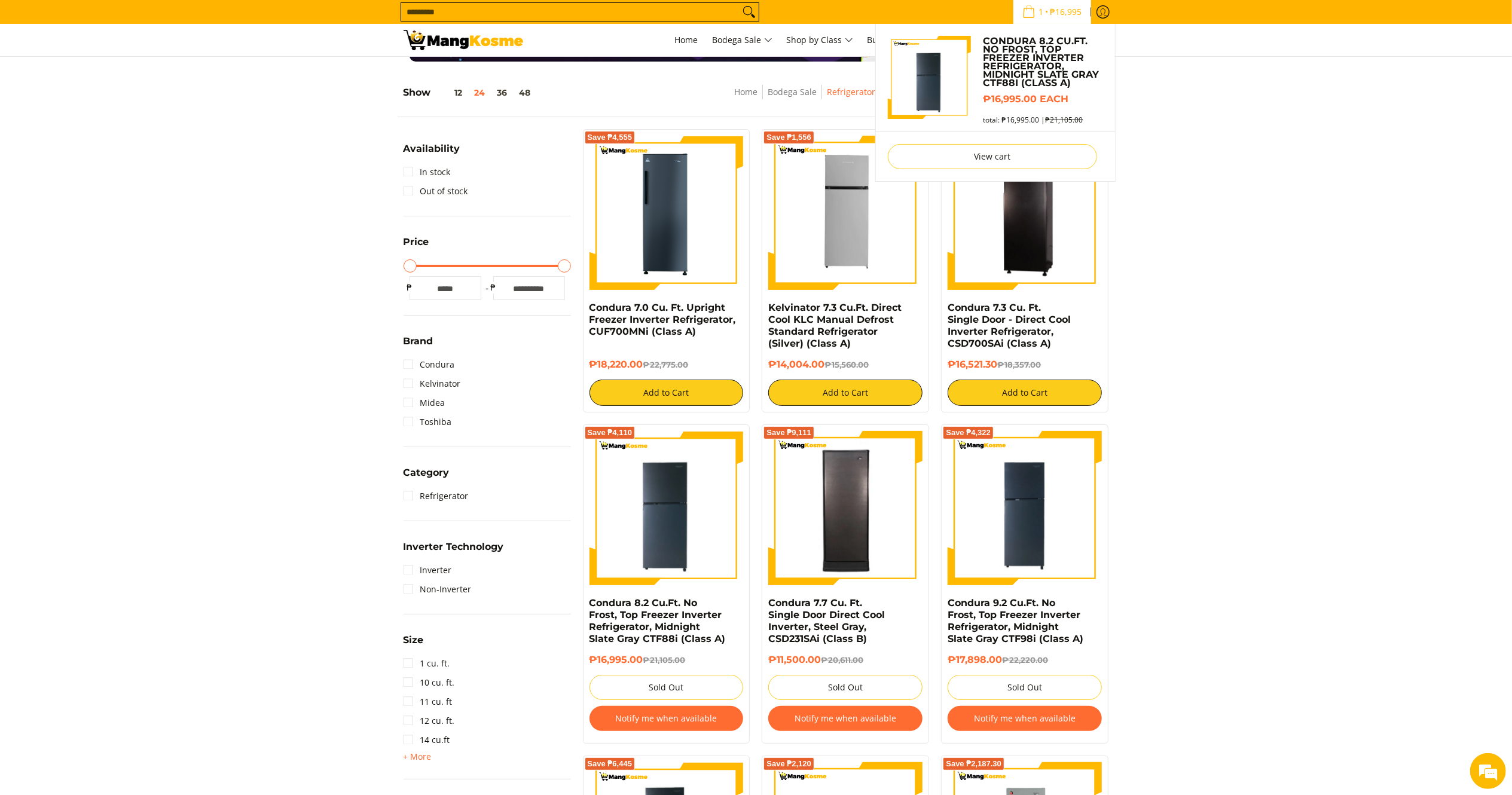
scroll to position [0, 0]
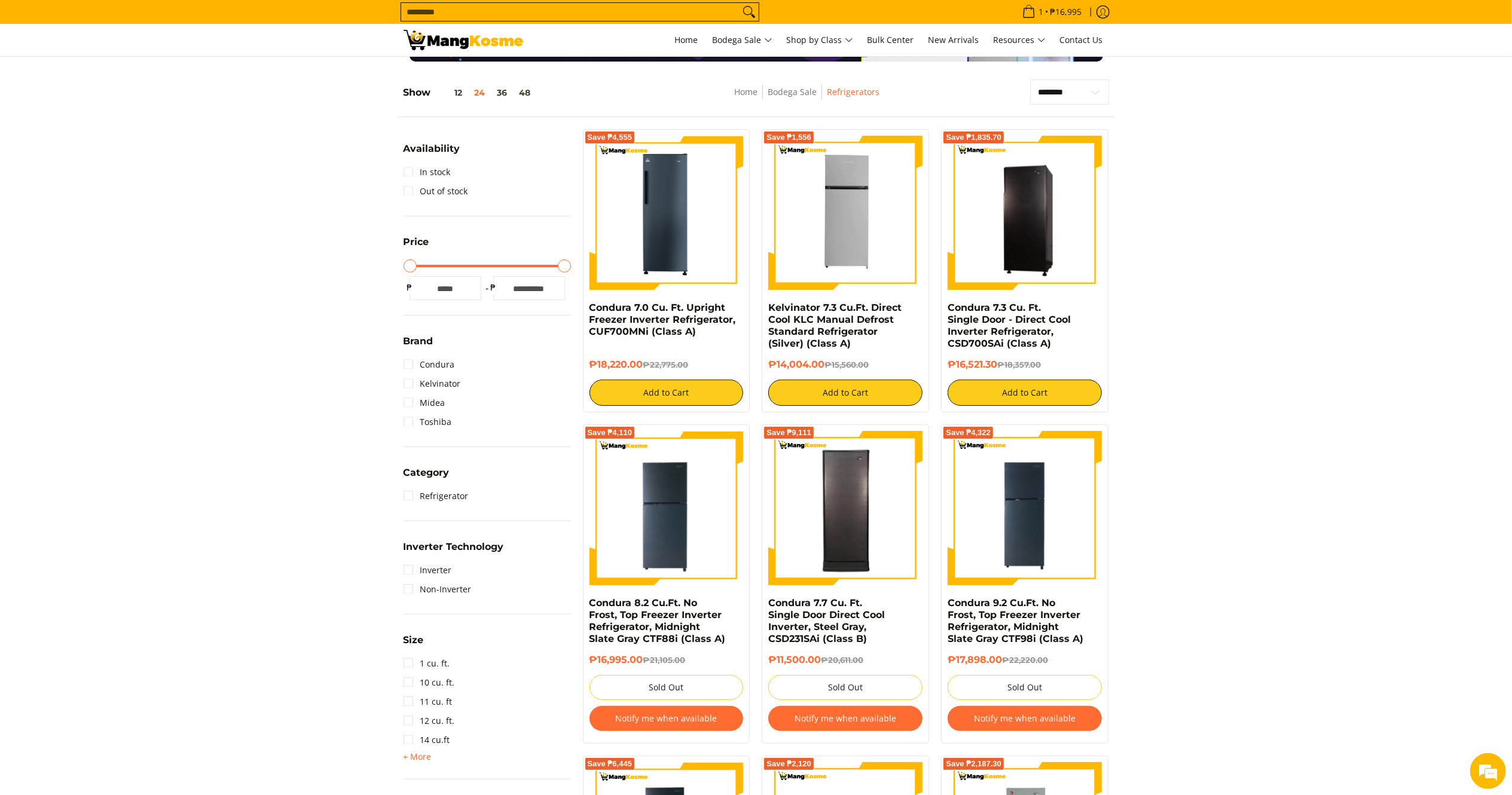
click at [493, 39] on img at bounding box center [463, 40] width 120 height 21
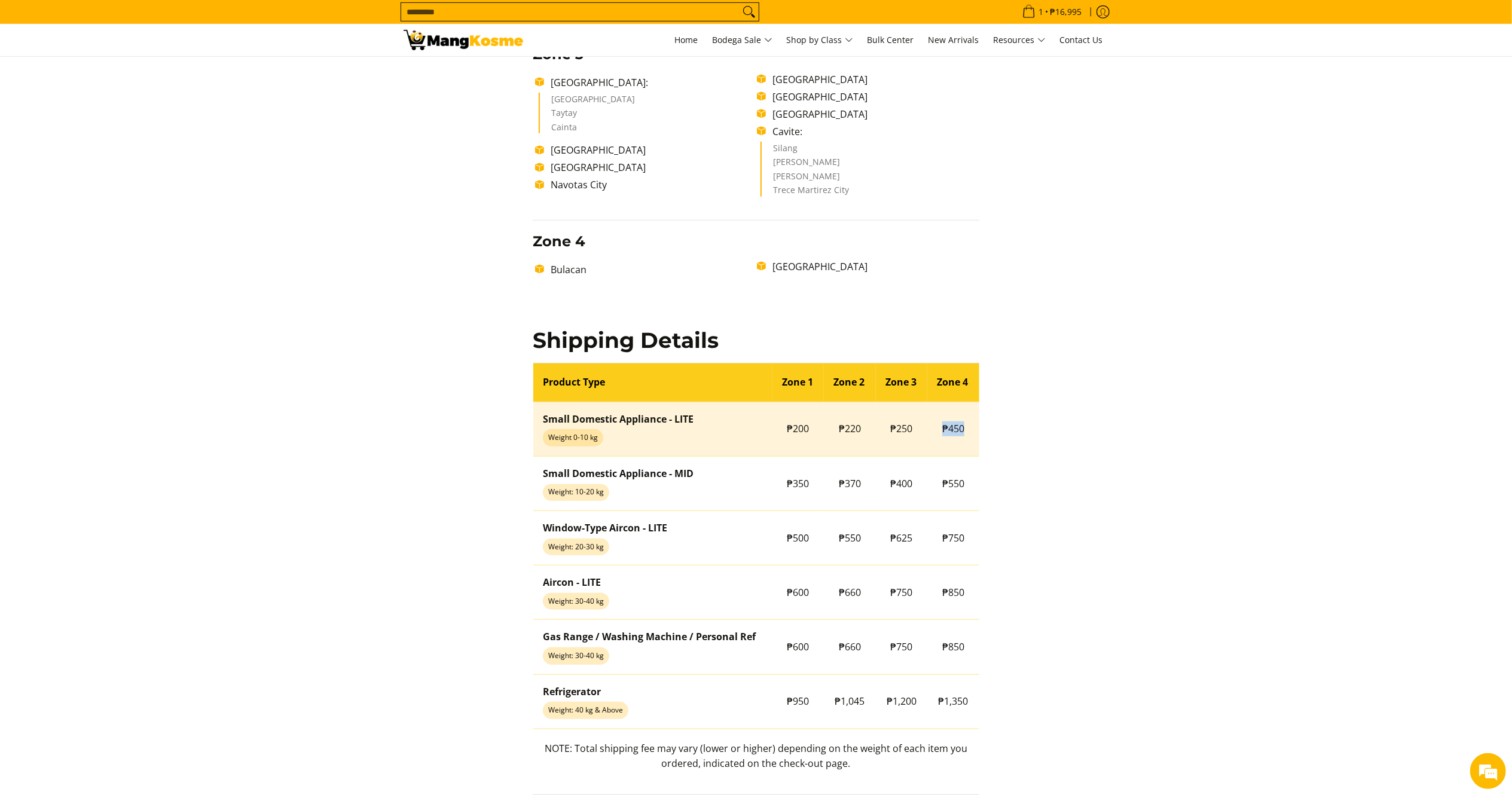
drag, startPoint x: 938, startPoint y: 428, endPoint x: 965, endPoint y: 427, distance: 27.0
click at [965, 427] on td "₱450" at bounding box center [953, 429] width 52 height 54
copy span "₱450"
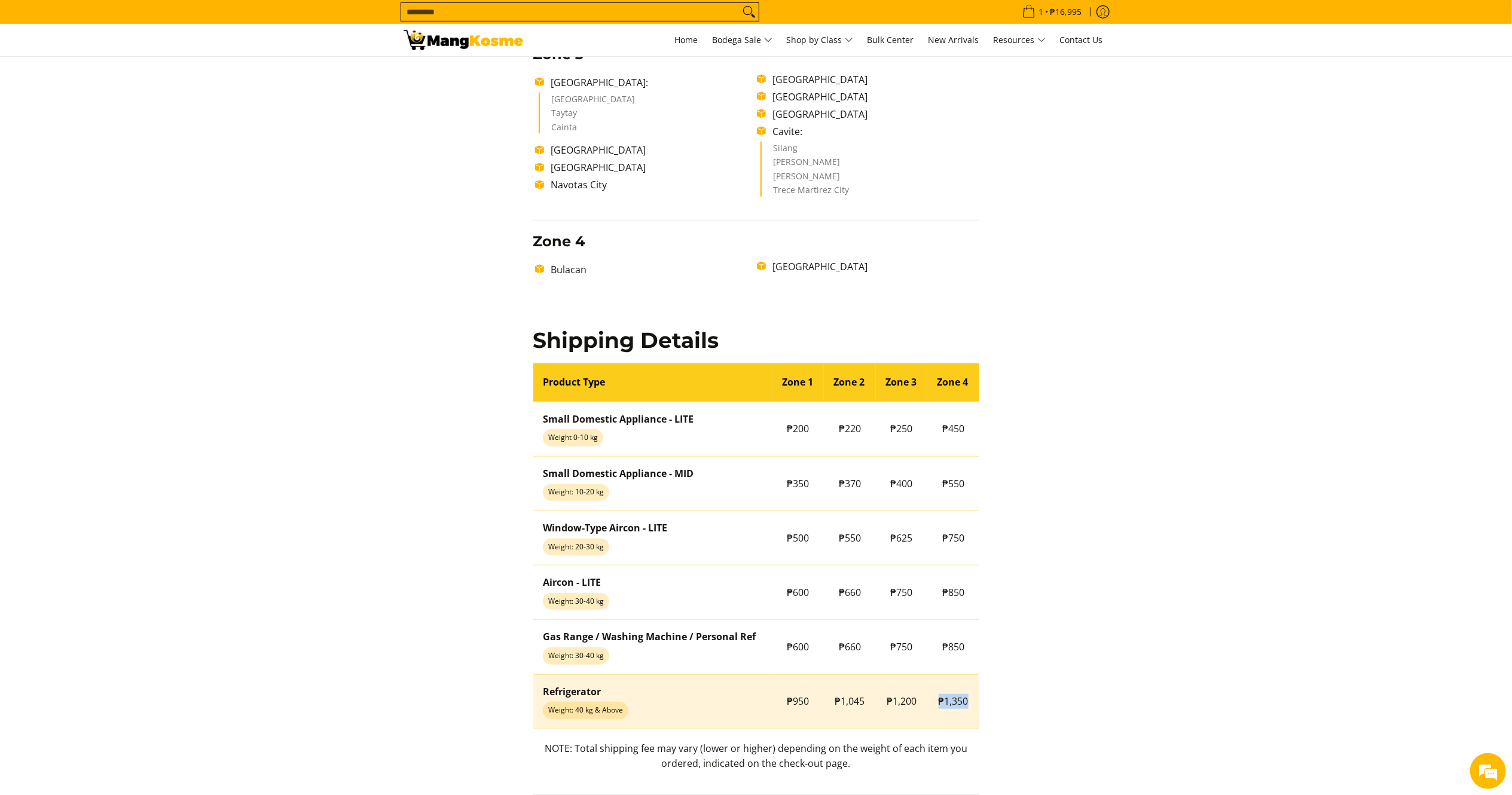
drag, startPoint x: 933, startPoint y: 705, endPoint x: 990, endPoint y: 617, distance: 104.8
click at [970, 705] on td "₱1,350" at bounding box center [953, 702] width 52 height 54
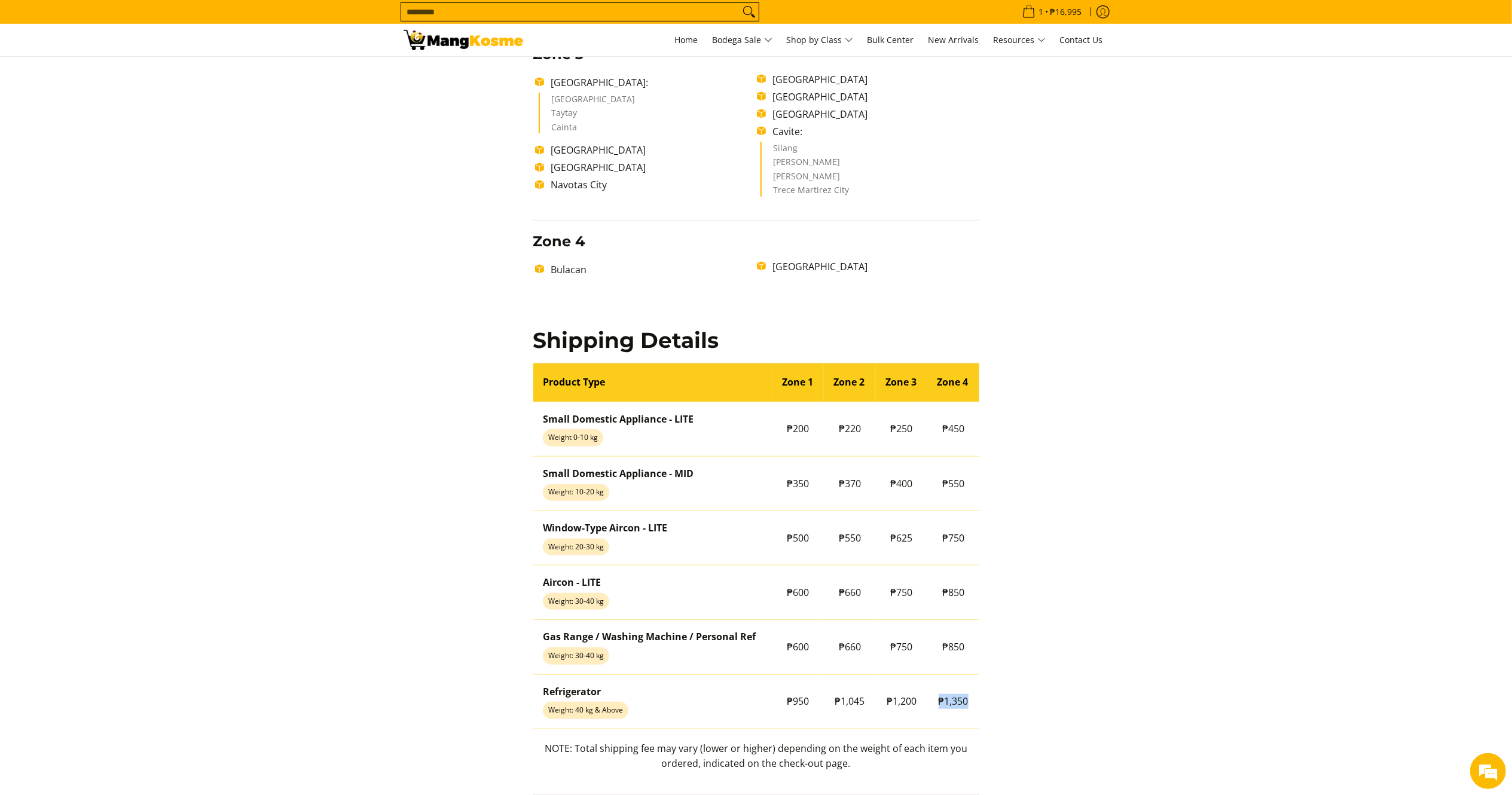
copy span "₱1,350"
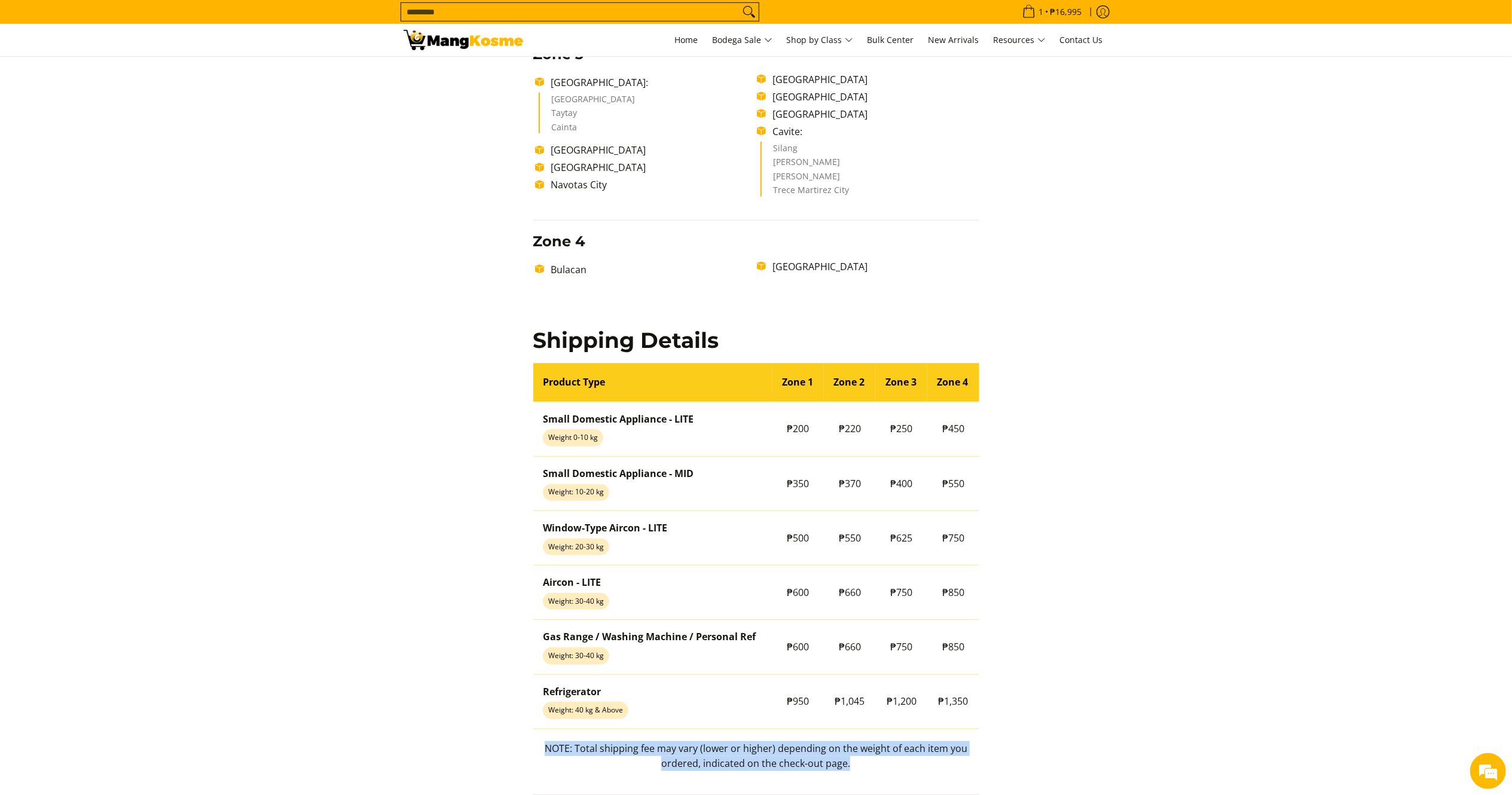
drag, startPoint x: 547, startPoint y: 755, endPoint x: 906, endPoint y: 530, distance: 423.7
click at [859, 770] on p "NOTE: Total shipping fee may vary (lower or higher) depending on the weight of …" at bounding box center [756, 762] width 446 height 42
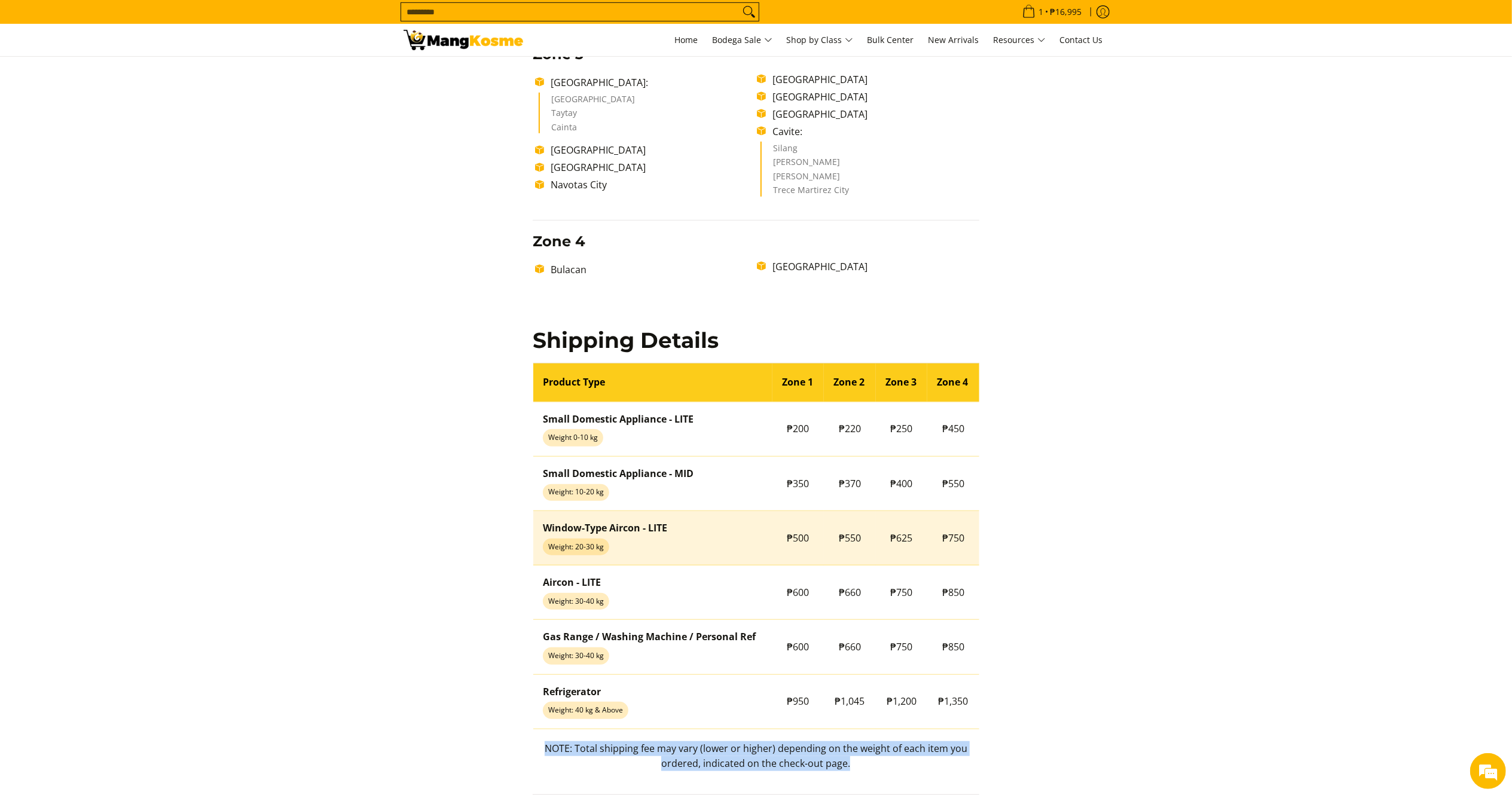
copy p "NOTE: Total shipping fee may vary (lower or higher) depending on the weight of …"
